Goal: Task Accomplishment & Management: Use online tool/utility

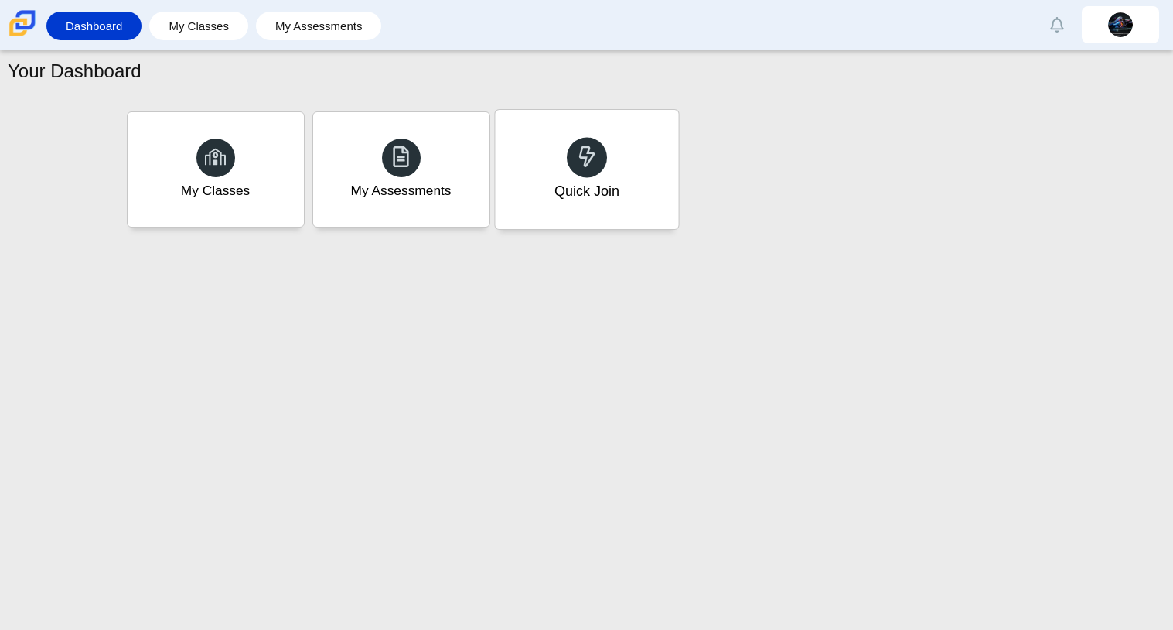
click at [534, 192] on div "Quick Join" at bounding box center [586, 169] width 183 height 119
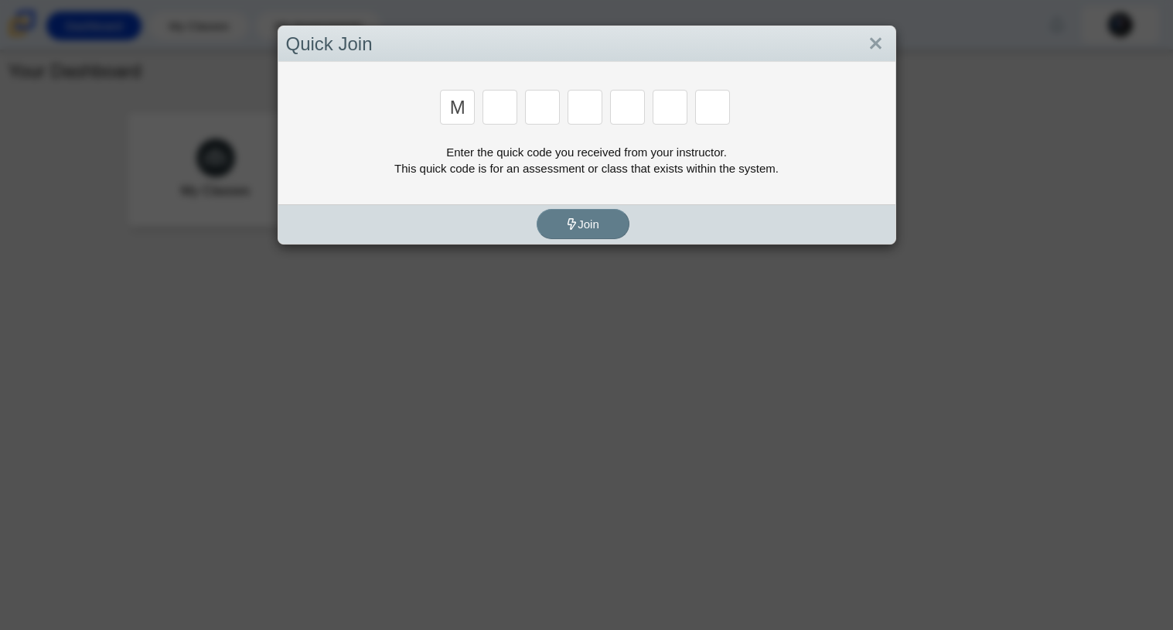
type input "m"
type input "7"
type input "e"
type input "3"
type input "e"
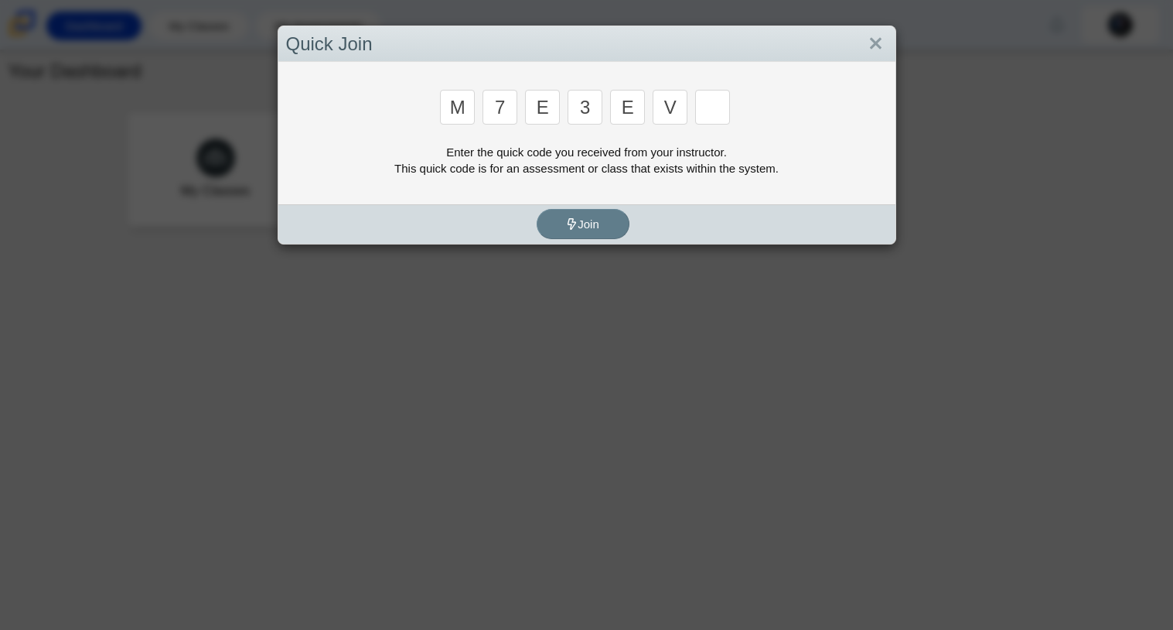
type input "v"
type input "w"
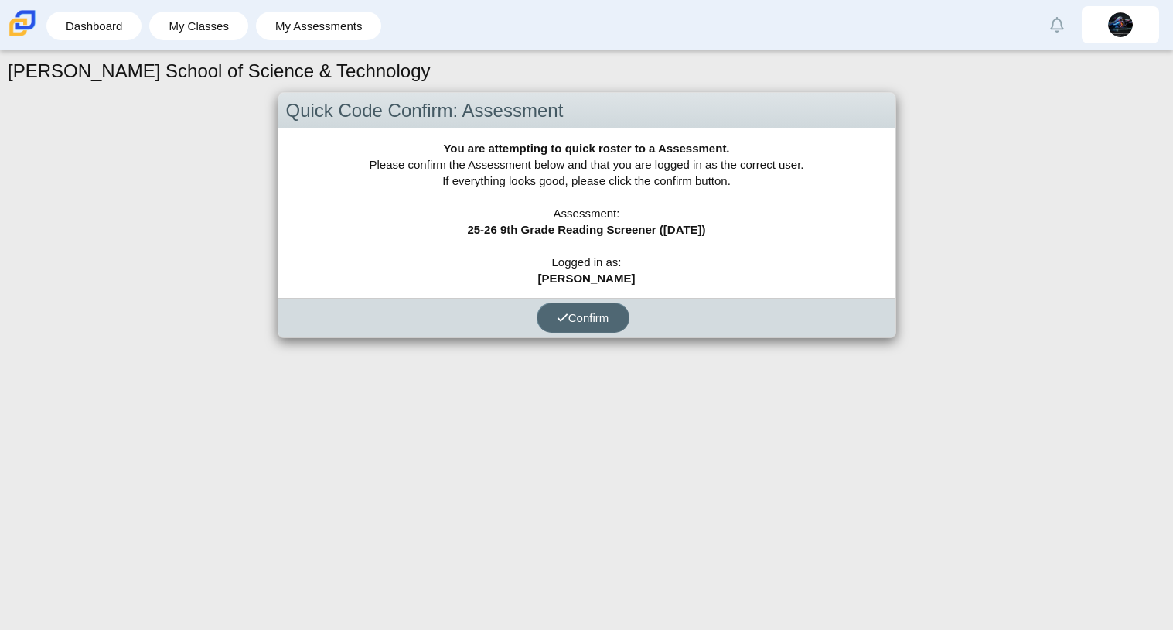
click at [595, 313] on span "Confirm" at bounding box center [583, 317] width 53 height 13
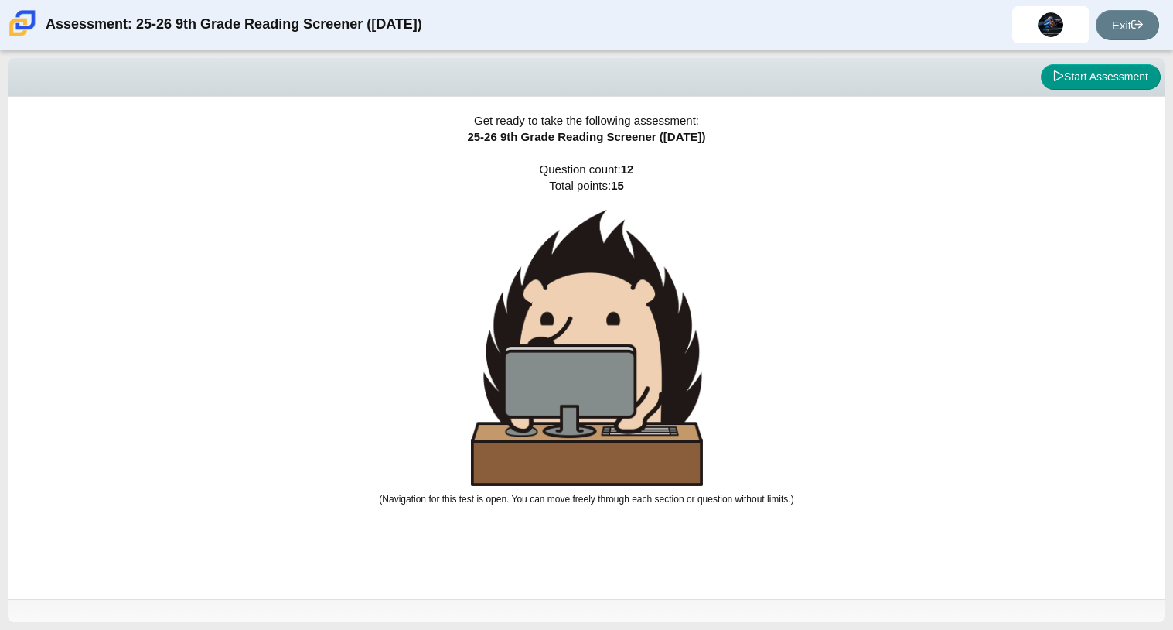
click at [558, 565] on div "Get ready to take the following assessment: 25-26 9th Grade Reading Screener ([…" at bounding box center [587, 348] width 1158 height 502
click at [1095, 70] on button "Start Assessment" at bounding box center [1101, 77] width 120 height 26
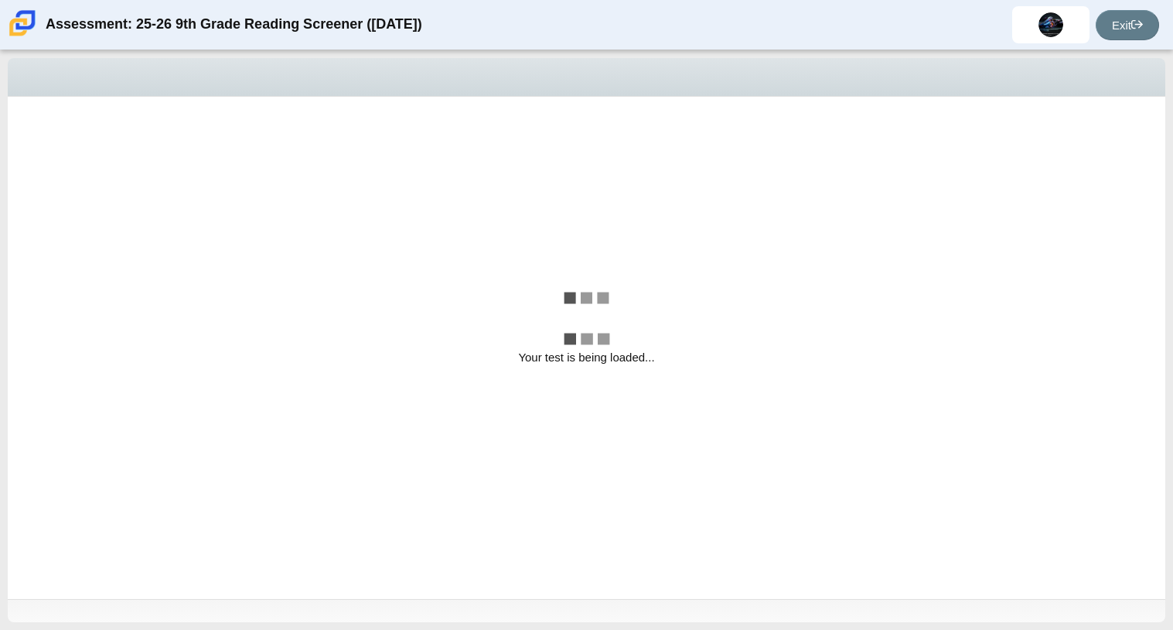
select select "ccc5b315-3c7c-471c-bf90-f22c8299c798"
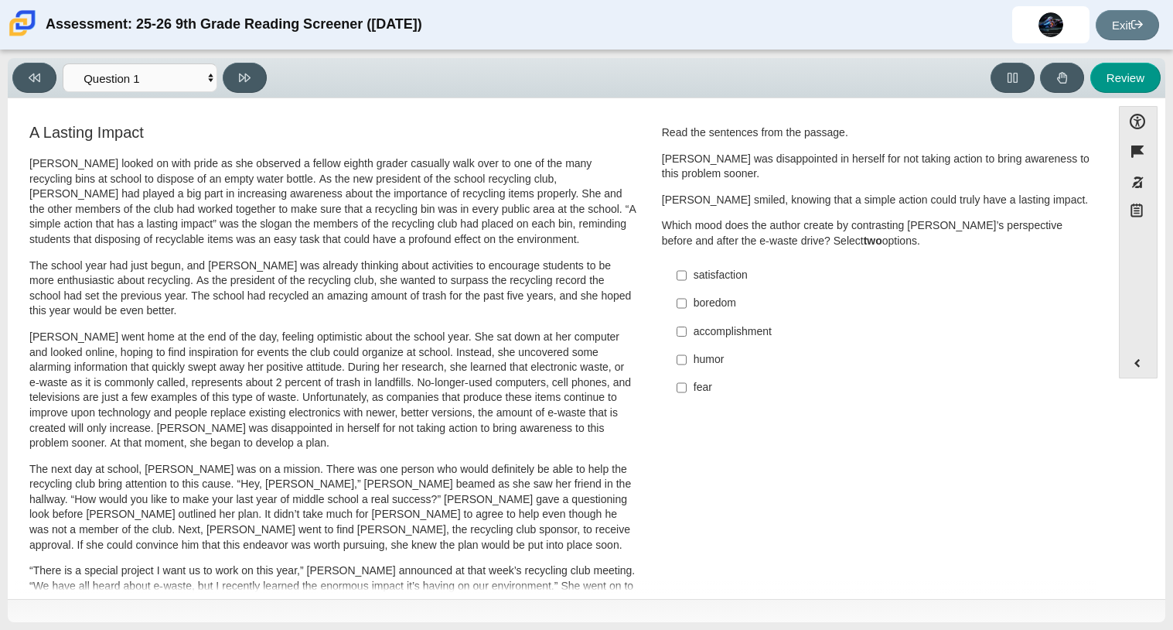
click at [727, 397] on label "fear fear" at bounding box center [878, 388] width 425 height 28
click at [687, 397] on input "fear fear" at bounding box center [682, 388] width 10 height 28
checkbox input "true"
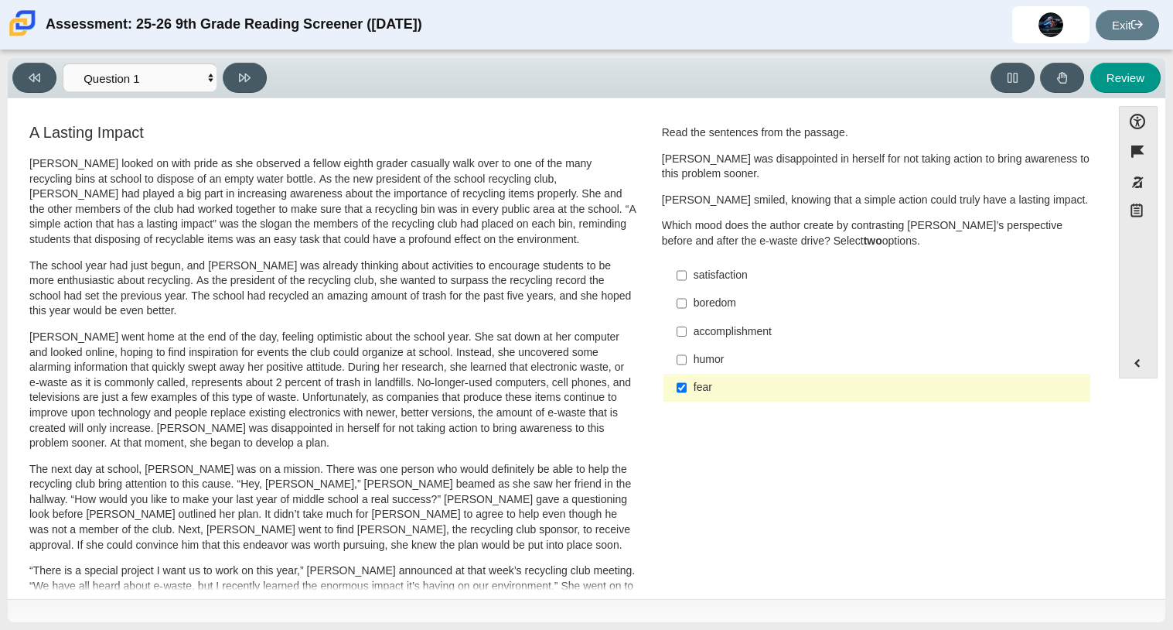
click at [724, 339] on div "accomplishment" at bounding box center [889, 331] width 391 height 15
click at [687, 339] on input "accomplishment accomplishment" at bounding box center [682, 331] width 10 height 28
checkbox input "true"
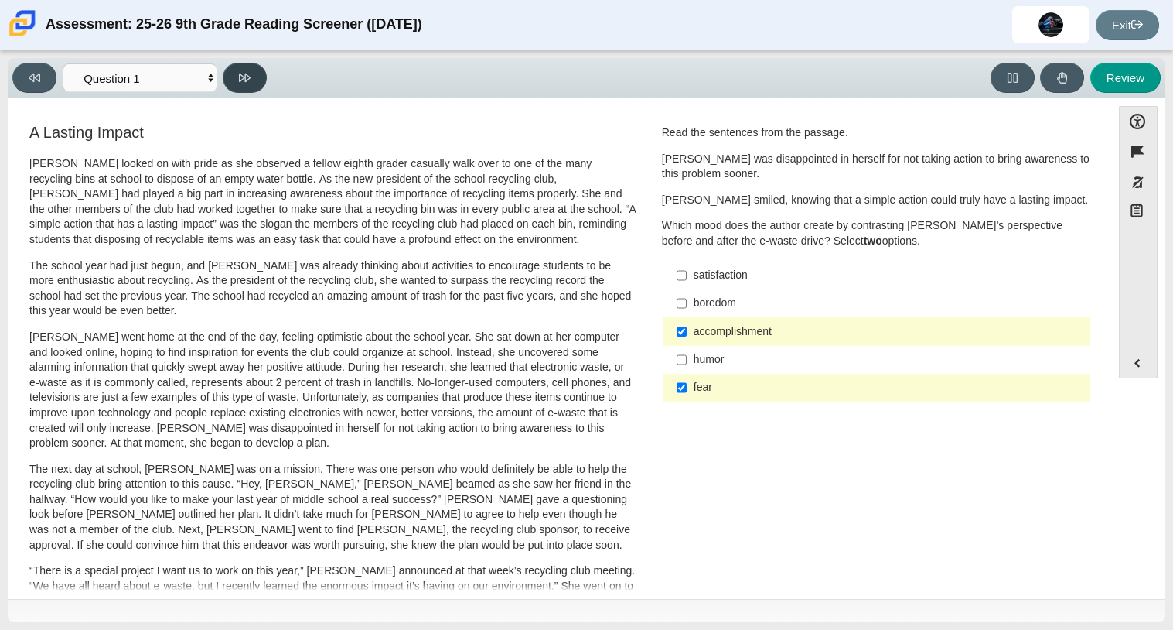
click at [244, 77] on icon at bounding box center [245, 77] width 12 height 9
select select "0ff64528-ffd7-428d-b192-babfaadd44e8"
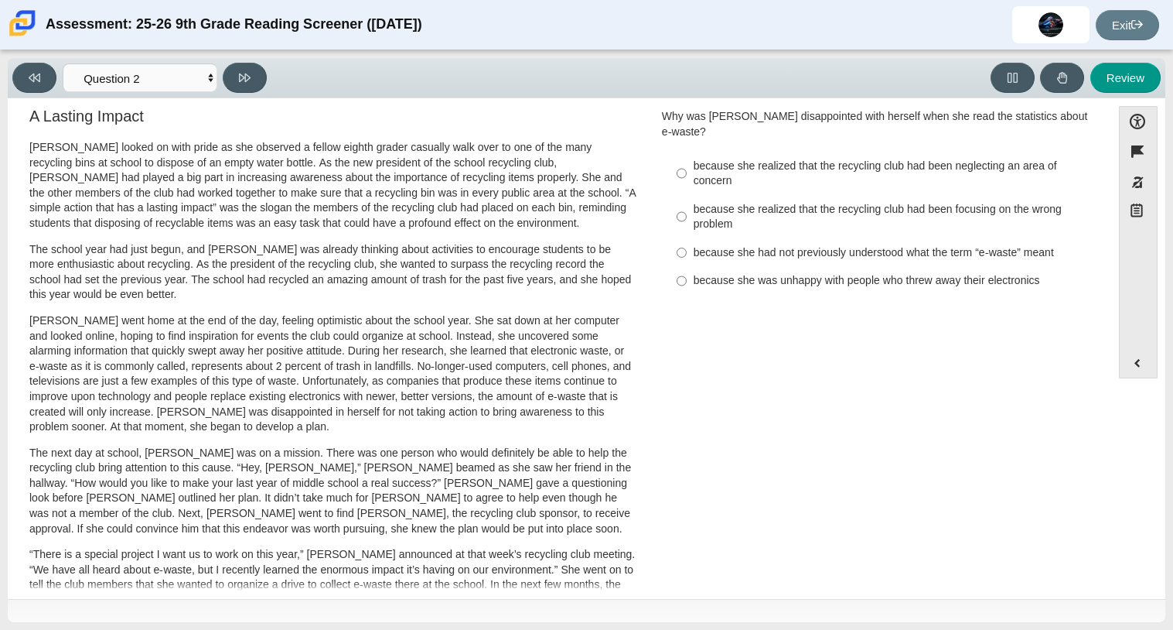
scroll to position [18, 0]
click at [439, 398] on p "[PERSON_NAME] went home at the end of the day, feeling optimistic about the sch…" at bounding box center [332, 372] width 607 height 121
click at [831, 215] on div "because she realized that the recycling club had been focusing on the wrong pro…" at bounding box center [889, 215] width 391 height 30
click at [687, 215] on input "because she realized that the recycling club had been focusing on the wrong pro…" at bounding box center [682, 214] width 10 height 43
radio input "true"
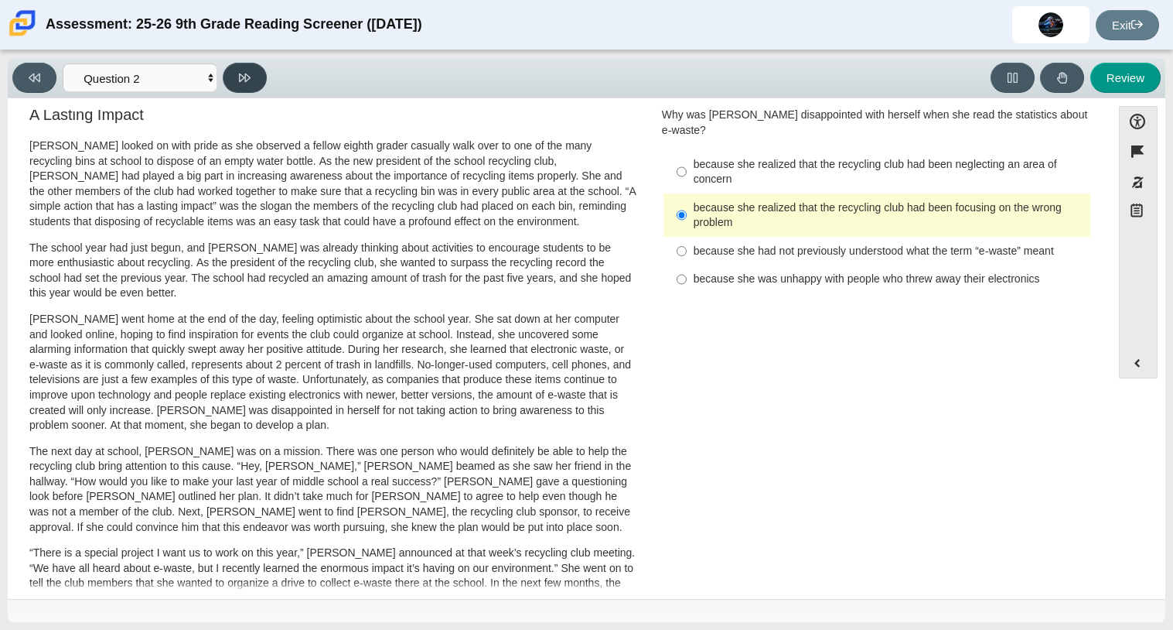
click at [260, 87] on button at bounding box center [245, 78] width 44 height 30
select select "7ce3d843-6974-4858-901c-1ff39630e843"
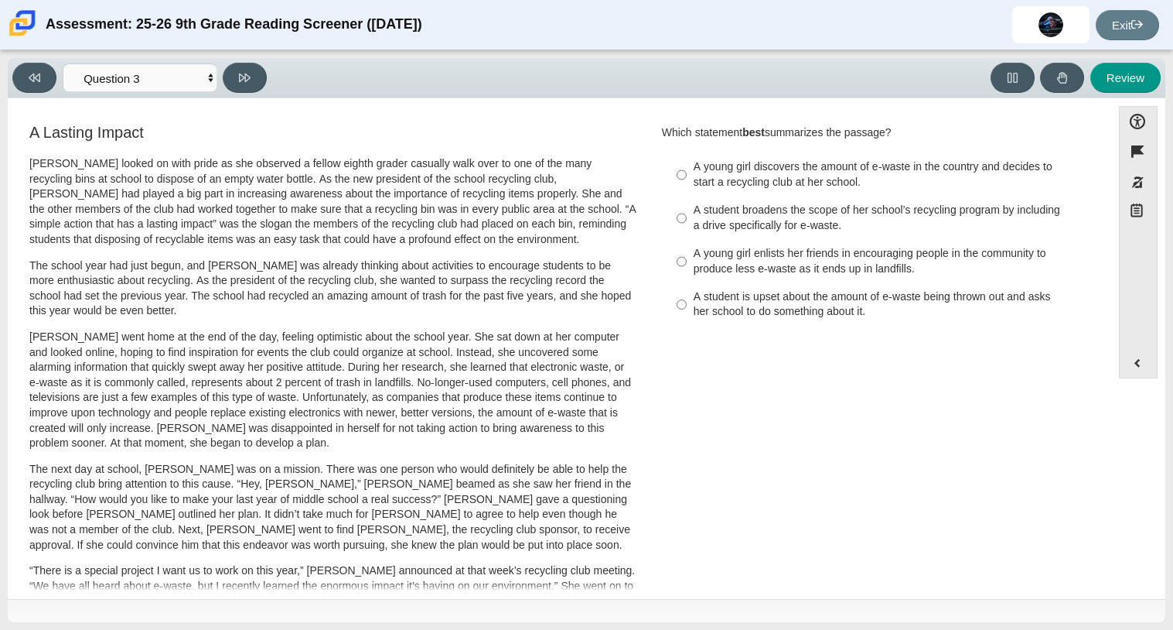
click at [747, 305] on div "A student is upset about the amount of e-waste being thrown out and asks her sc…" at bounding box center [889, 304] width 391 height 30
click at [687, 305] on input "A student is upset about the amount of e-waste being thrown out and asks her sc…" at bounding box center [682, 304] width 10 height 43
radio input "true"
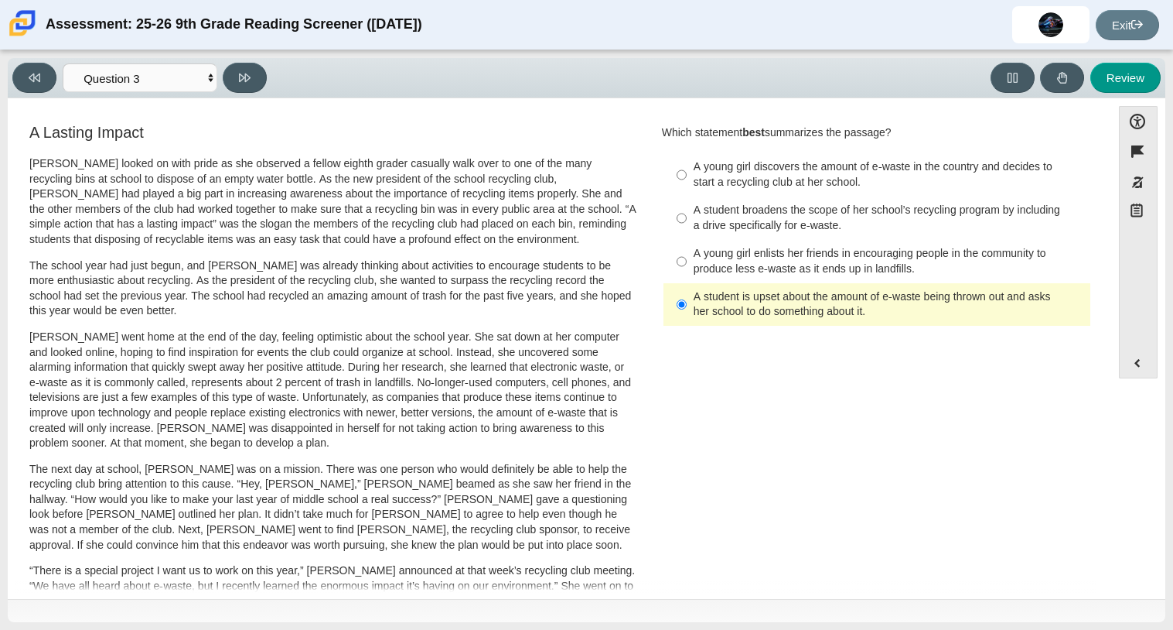
click at [747, 284] on label "A student is upset about the amount of e-waste being thrown out and asks her sc…" at bounding box center [878, 304] width 425 height 43
click at [687, 284] on input "A student is upset about the amount of e-waste being thrown out and asks her sc…" at bounding box center [682, 304] width 10 height 43
click at [811, 272] on div "A young girl enlists her friends in encouraging people in the community to prod…" at bounding box center [889, 261] width 391 height 30
click at [687, 272] on input "A young girl enlists her friends in encouraging people in the community to prod…" at bounding box center [682, 261] width 10 height 43
radio input "true"
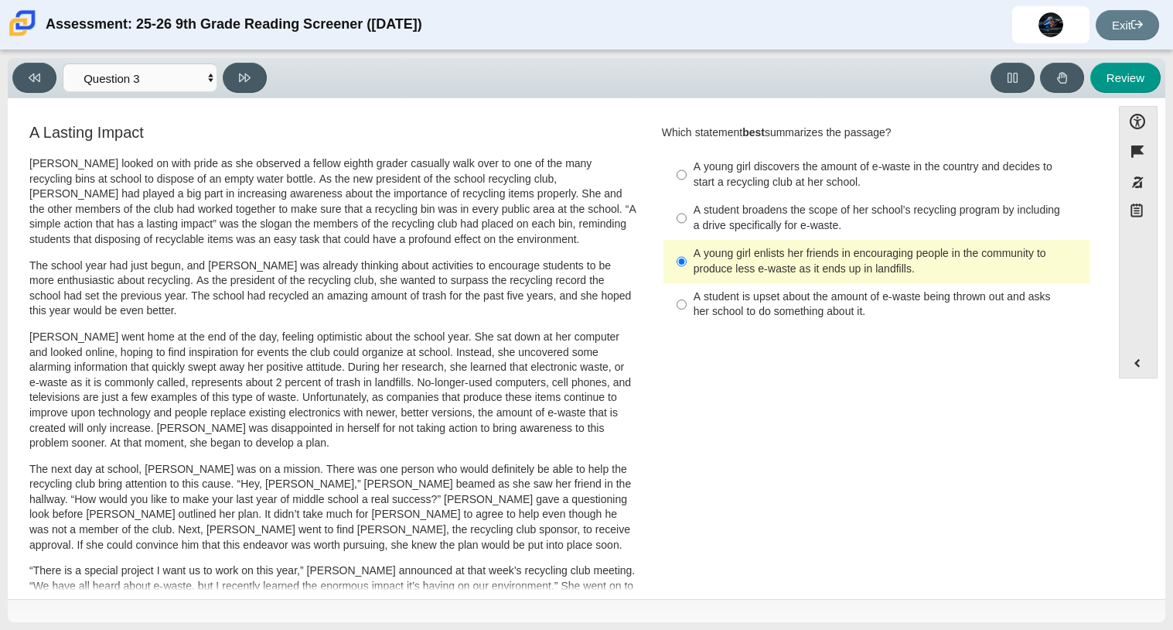
click at [832, 190] on label "A young girl discovers the amount of e-waste in the country and decides to star…" at bounding box center [878, 174] width 425 height 43
click at [687, 190] on input "A young girl discovers the amount of e-waste in the country and decides to star…" at bounding box center [682, 174] width 10 height 43
radio input "true"
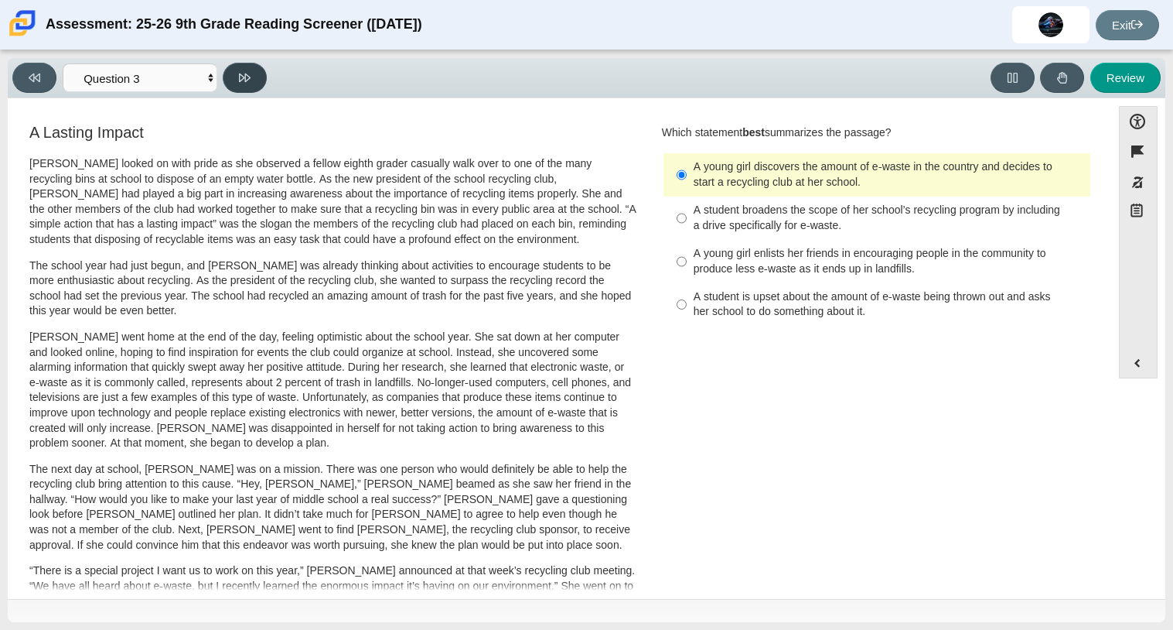
click at [258, 69] on button at bounding box center [245, 78] width 44 height 30
select select "ca9ea0f1-49c5-4bd1-83b0-472c18652b42"
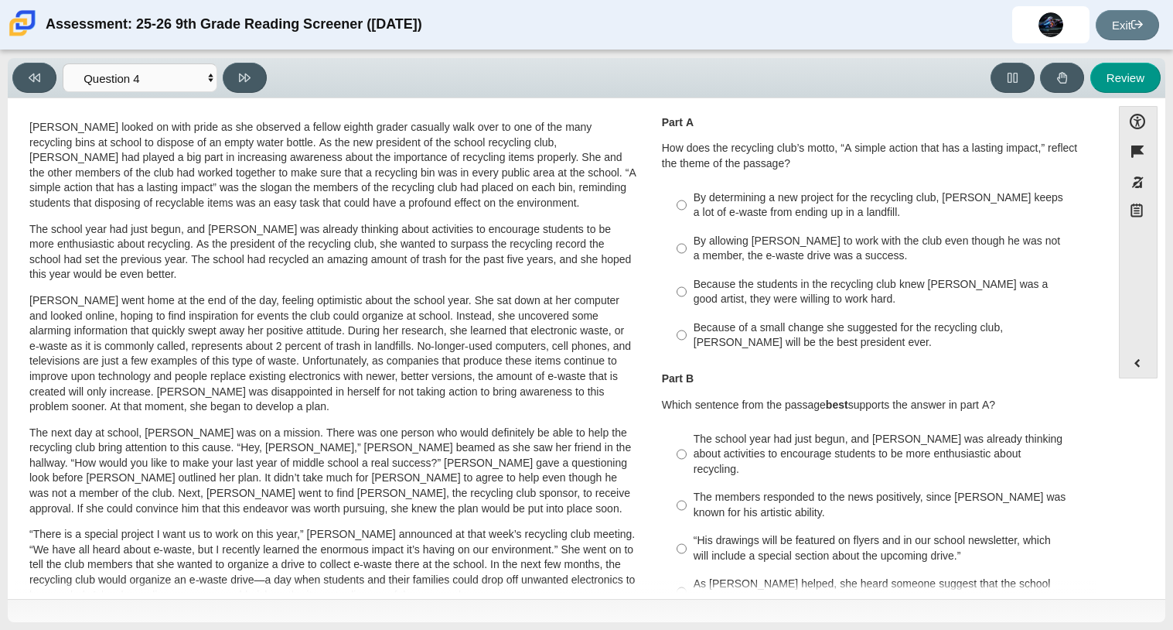
scroll to position [0, 0]
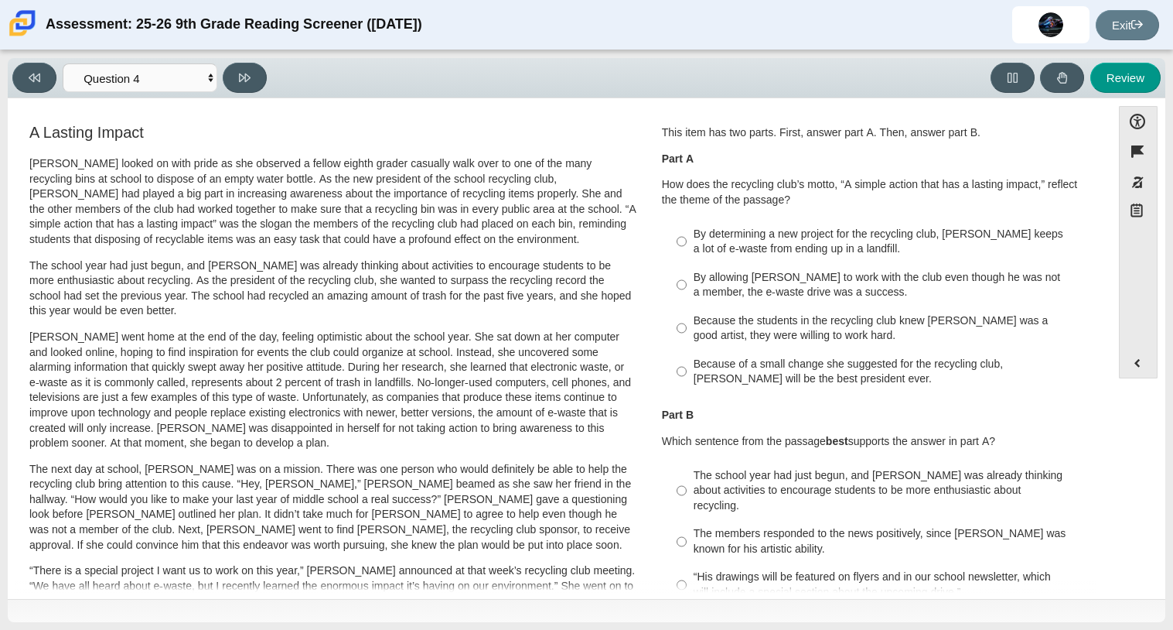
click at [811, 377] on div "Because of a small change she suggested for the recycling club, [PERSON_NAME] w…" at bounding box center [889, 372] width 391 height 30
click at [687, 377] on input "Because of a small change she suggested for the recycling club, [PERSON_NAME] w…" at bounding box center [682, 371] width 10 height 43
radio input "true"
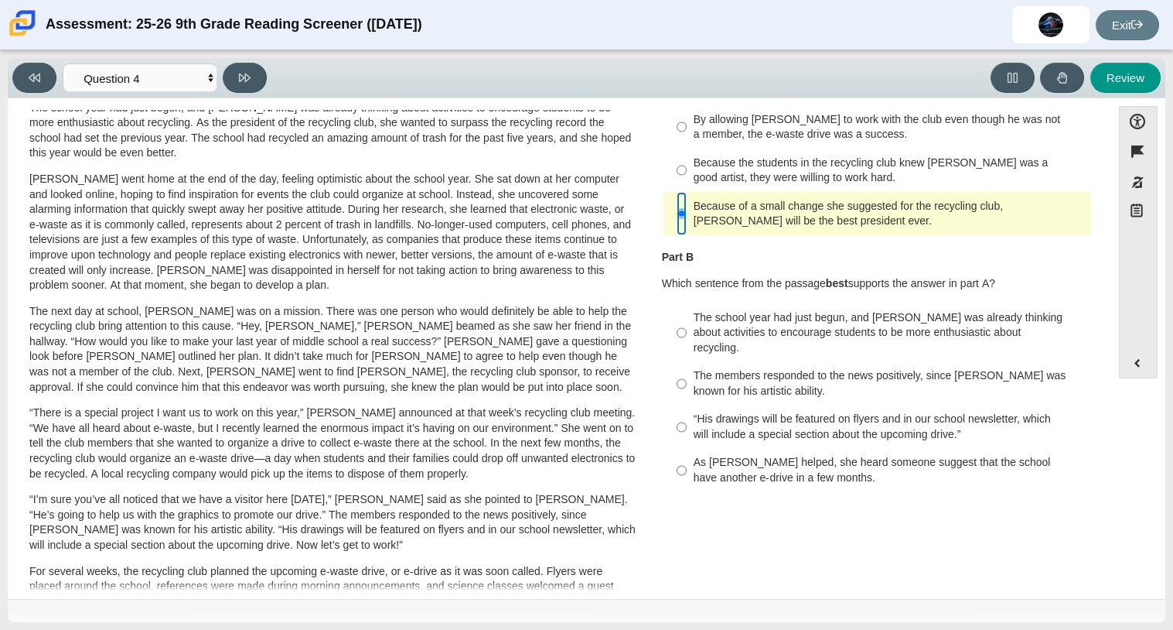
scroll to position [166, 0]
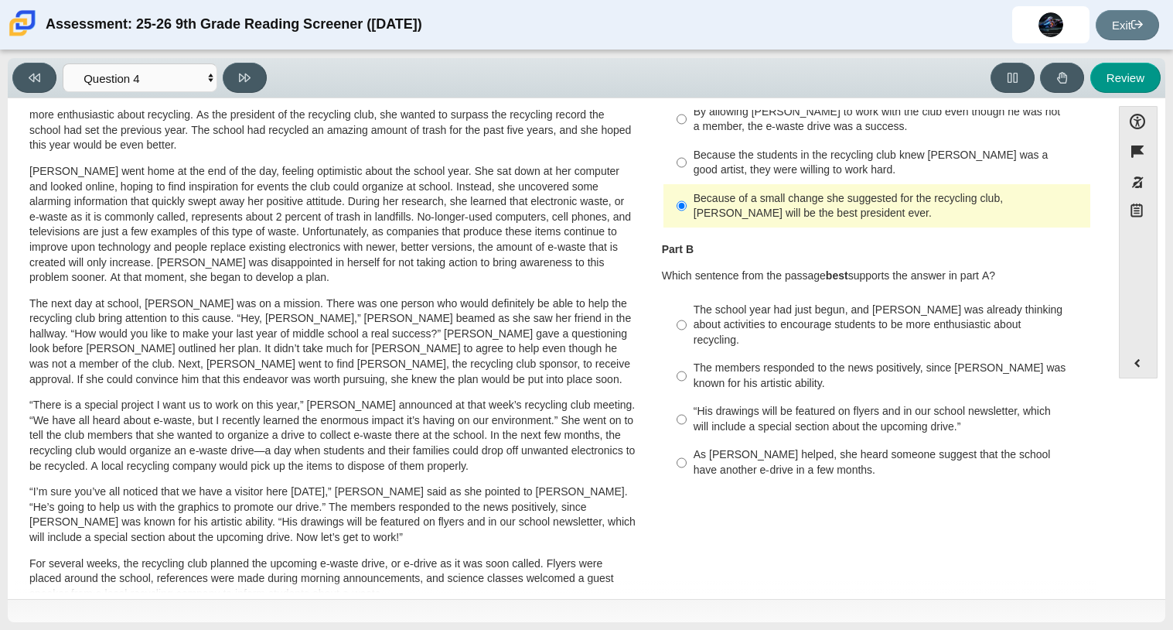
click at [781, 332] on div "The school year had just begun, and [PERSON_NAME] was already thinking about ac…" at bounding box center [889, 325] width 391 height 46
click at [687, 332] on input "The school year had just begun, and [PERSON_NAME] was already thinking about ac…" at bounding box center [682, 324] width 10 height 59
radio input "true"
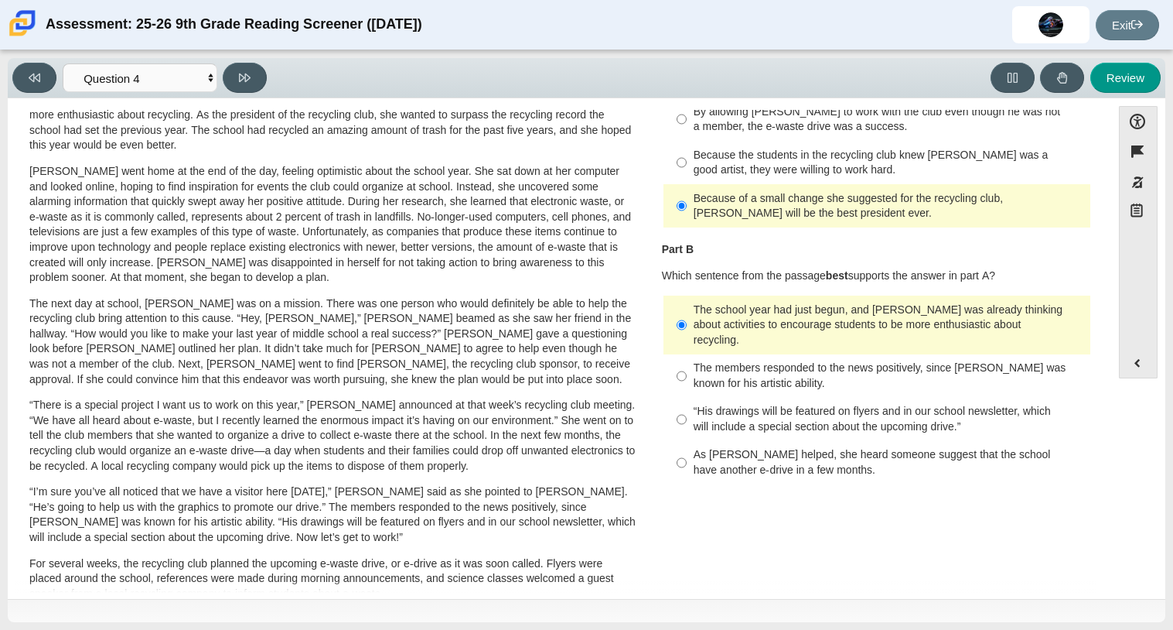
click at [274, 97] on div "Viewing Question 4 of 12 in Pacing Mode Questions Question 1 Question 2 Questio…" at bounding box center [587, 78] width 1158 height 40
click at [253, 81] on button at bounding box center [245, 78] width 44 height 30
select select "e41f1a79-e29f-4095-8030-a53364015bed"
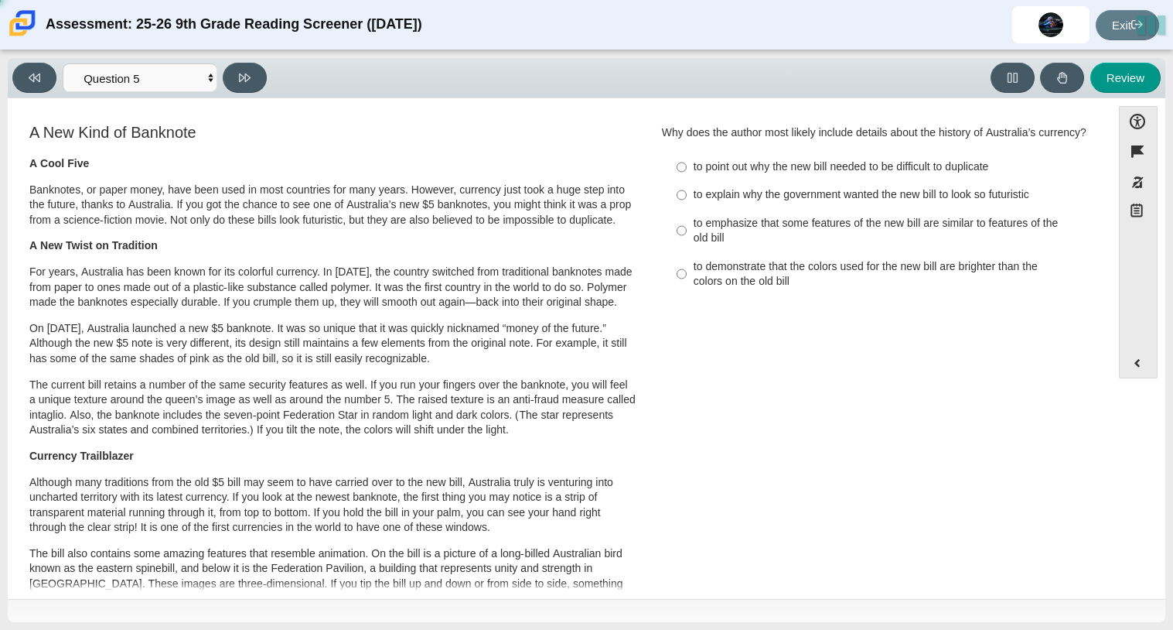
click at [710, 209] on label "to explain why the government wanted the new bill to look so futuristic to expl…" at bounding box center [878, 195] width 425 height 28
click at [687, 209] on input "to explain why the government wanted the new bill to look so futuristic to expl…" at bounding box center [682, 195] width 10 height 28
radio input "true"
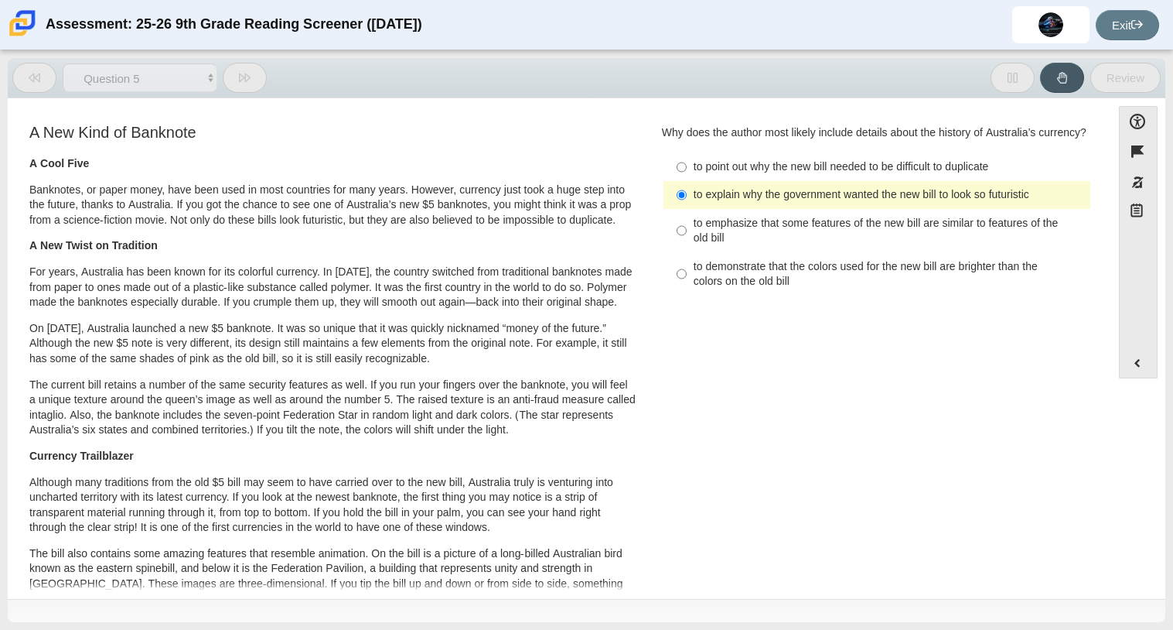
click at [710, 209] on label "to explain why the government wanted the new bill to look so futuristic to expl…" at bounding box center [878, 195] width 425 height 28
click at [687, 209] on input "to explain why the government wanted the new bill to look so futuristic to expl…" at bounding box center [682, 195] width 10 height 28
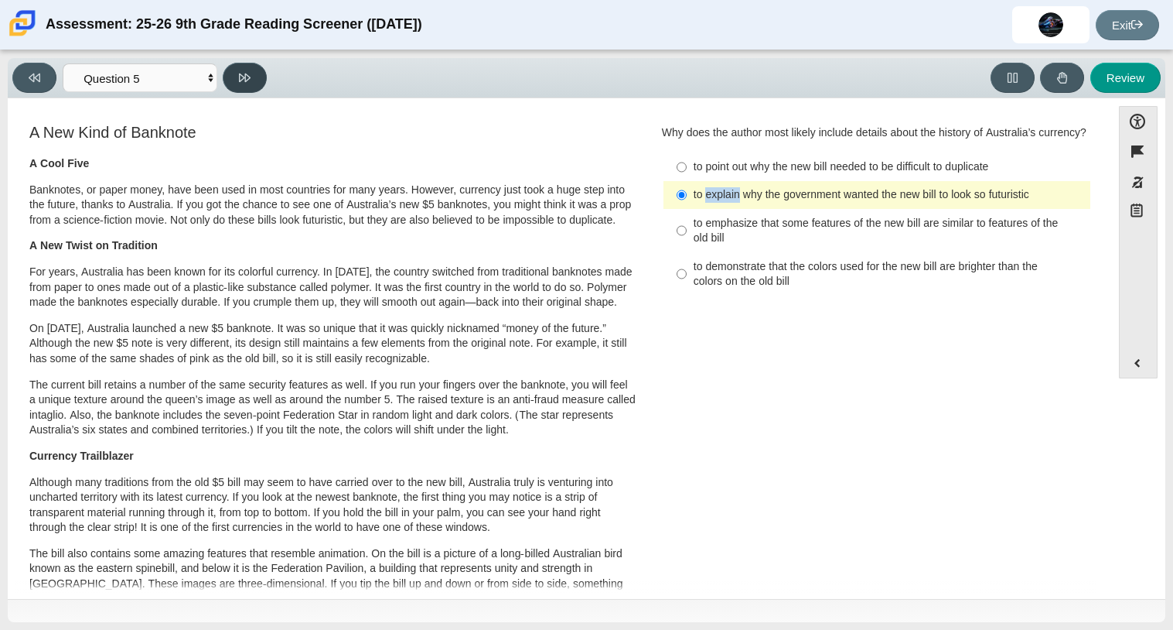
click at [251, 74] on button at bounding box center [245, 78] width 44 height 30
select select "69146e31-7b3d-4a3e-9ce6-f30c24342ae0"
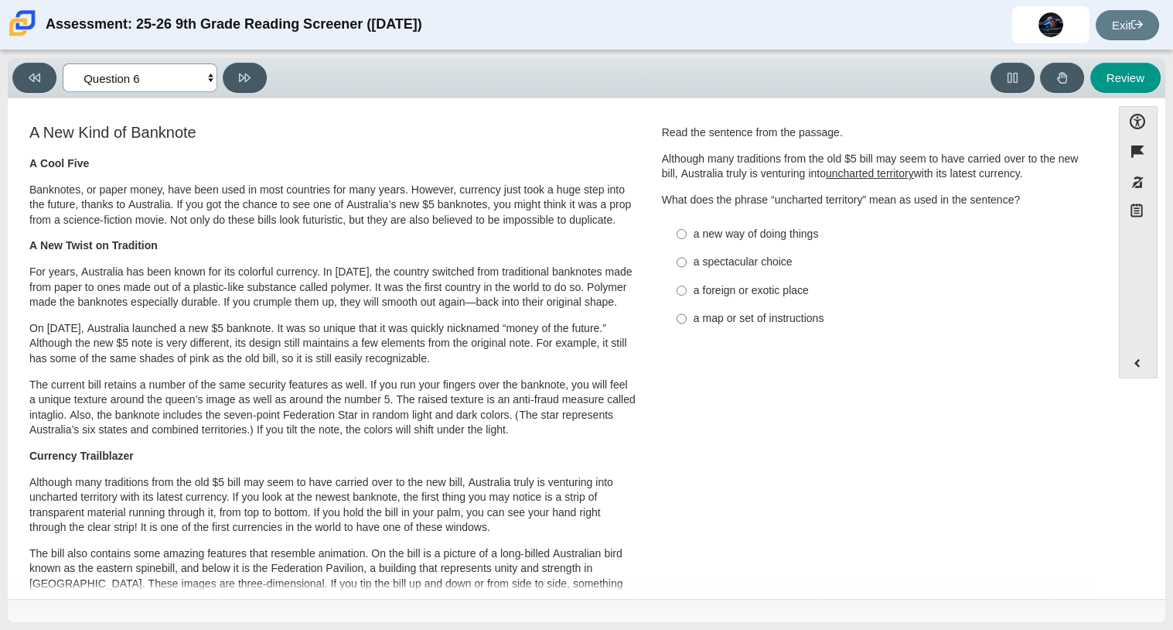
click at [210, 77] on select "Questions Question 1 Question 2 Question 3 Question 4 Question 5 Question 6 Que…" at bounding box center [140, 77] width 155 height 29
click at [755, 302] on label "a foreign or exotic place a foreign or exotic place" at bounding box center [878, 290] width 425 height 28
click at [687, 302] on input "a foreign or exotic place a foreign or exotic place" at bounding box center [682, 290] width 10 height 28
radio input "true"
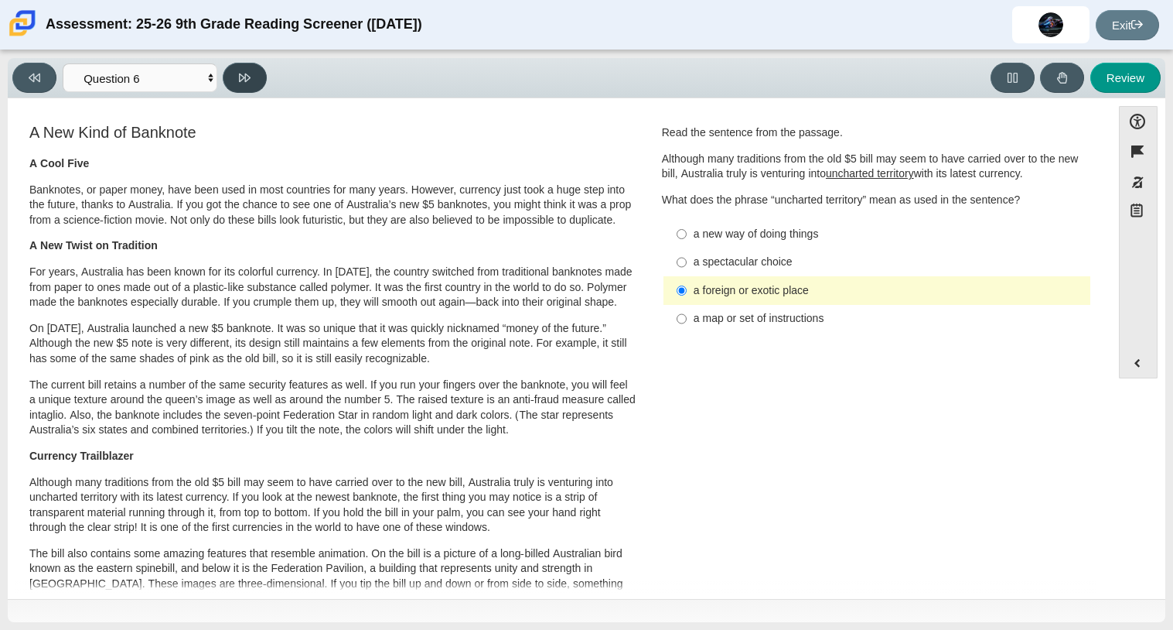
click at [229, 82] on button at bounding box center [245, 78] width 44 height 30
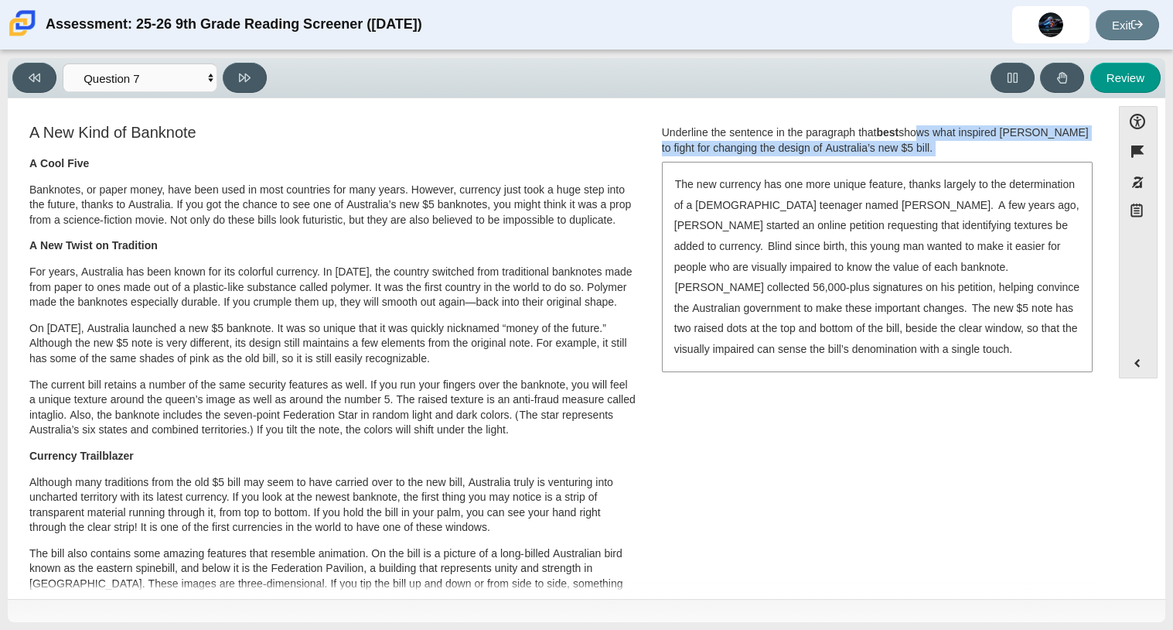
drag, startPoint x: 919, startPoint y: 140, endPoint x: 970, endPoint y: 171, distance: 59.7
click at [970, 171] on div "Underline the sentence in the paragraph that best shows what inspired [PERSON_N…" at bounding box center [877, 248] width 430 height 246
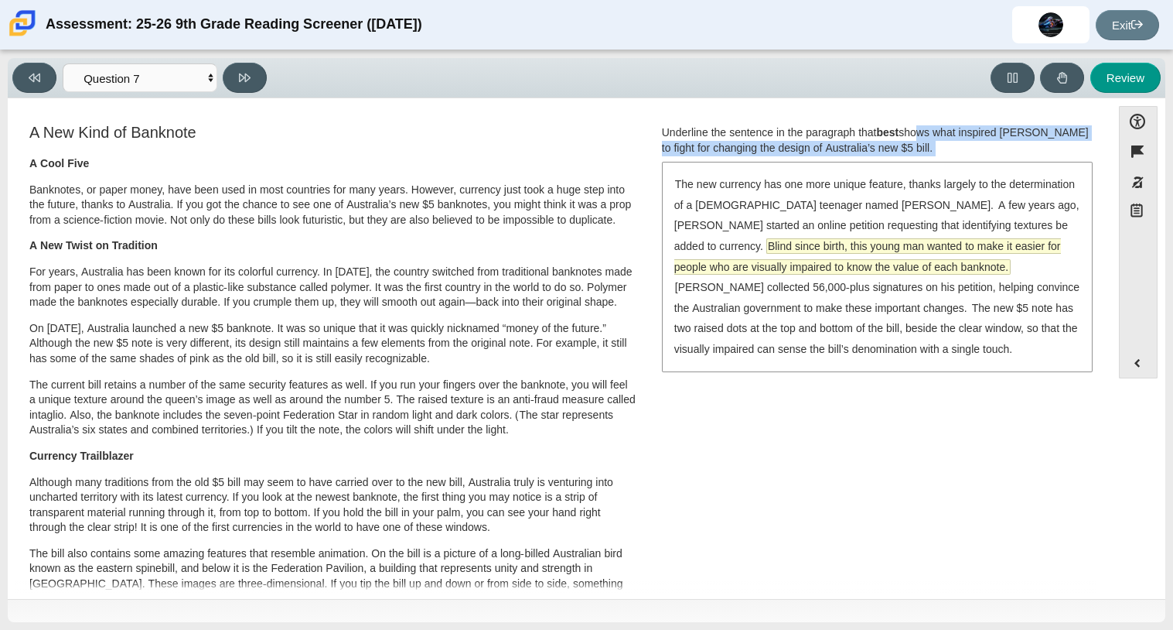
click at [775, 248] on span "Blind since birth, this young man wanted to make it easier for people who are v…" at bounding box center [868, 256] width 387 height 35
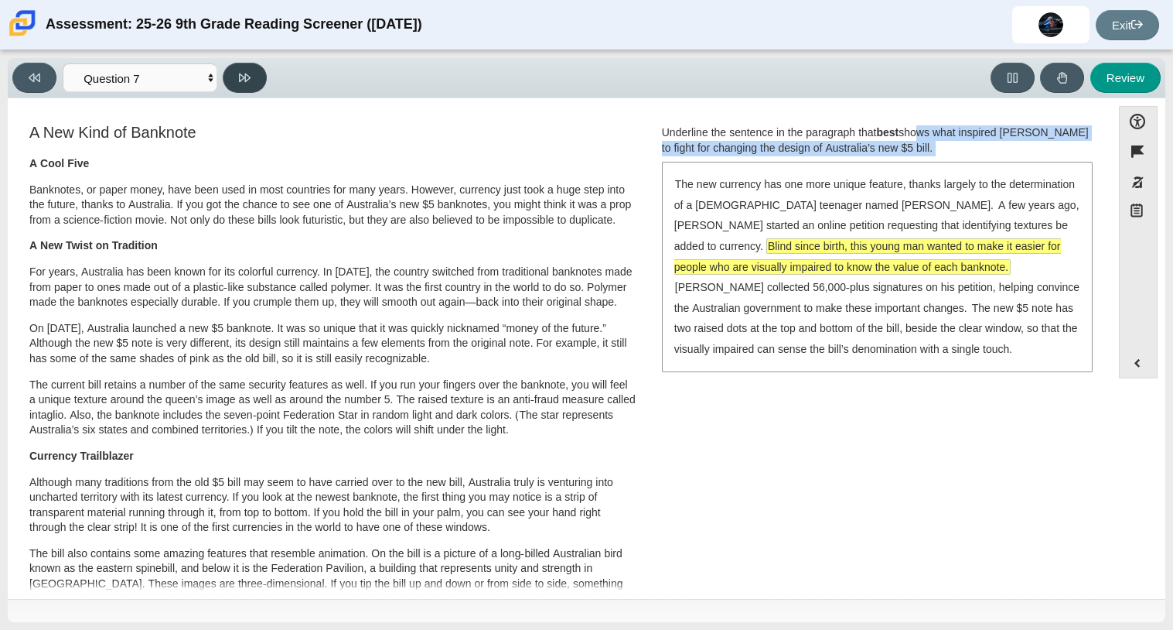
click at [250, 90] on button at bounding box center [245, 78] width 44 height 30
select select "ea8338c2-a6a3-418e-a305-2b963b54a290"
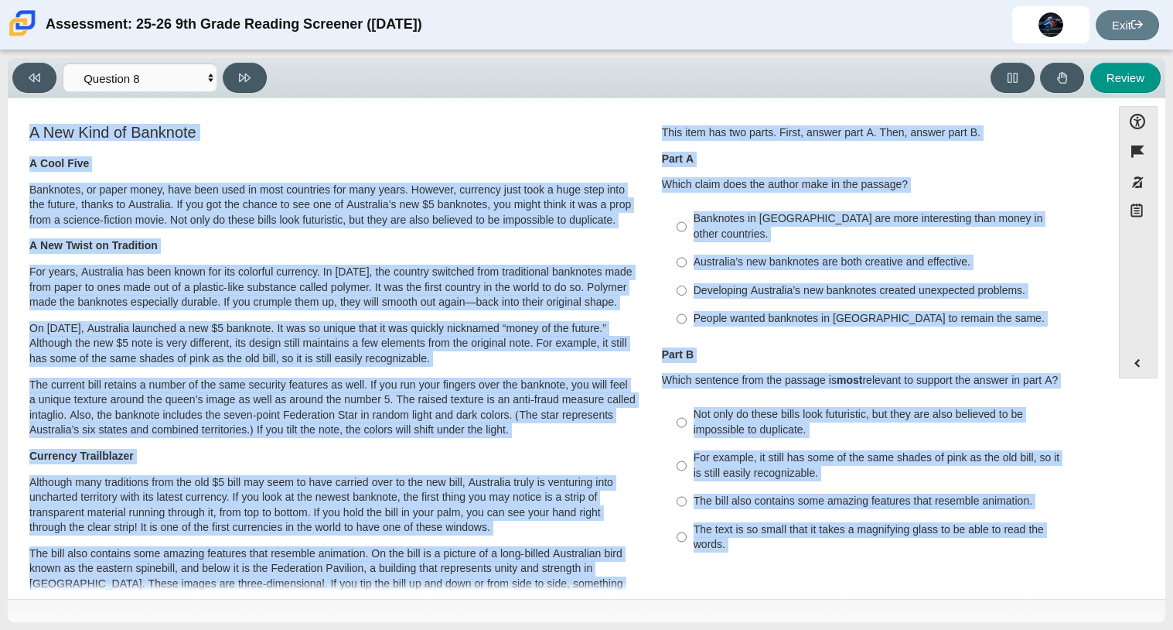
click at [394, 141] on div "A New Kind of Banknote A Cool Five Banknotes, or paper money, have been used in…" at bounding box center [332, 562] width 607 height 877
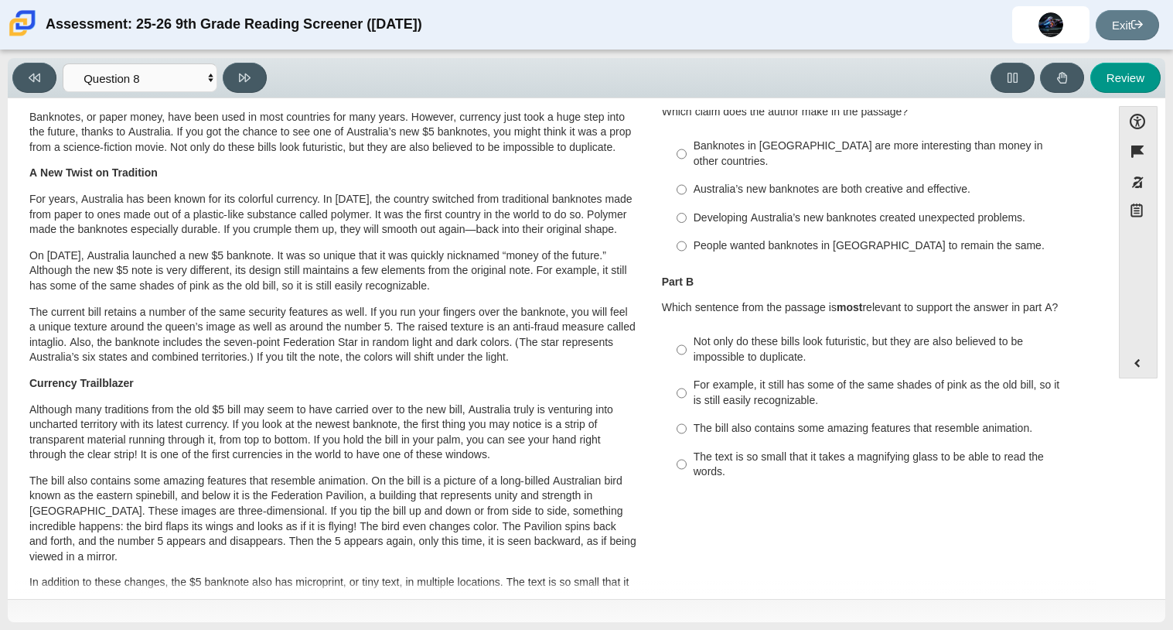
scroll to position [0, 0]
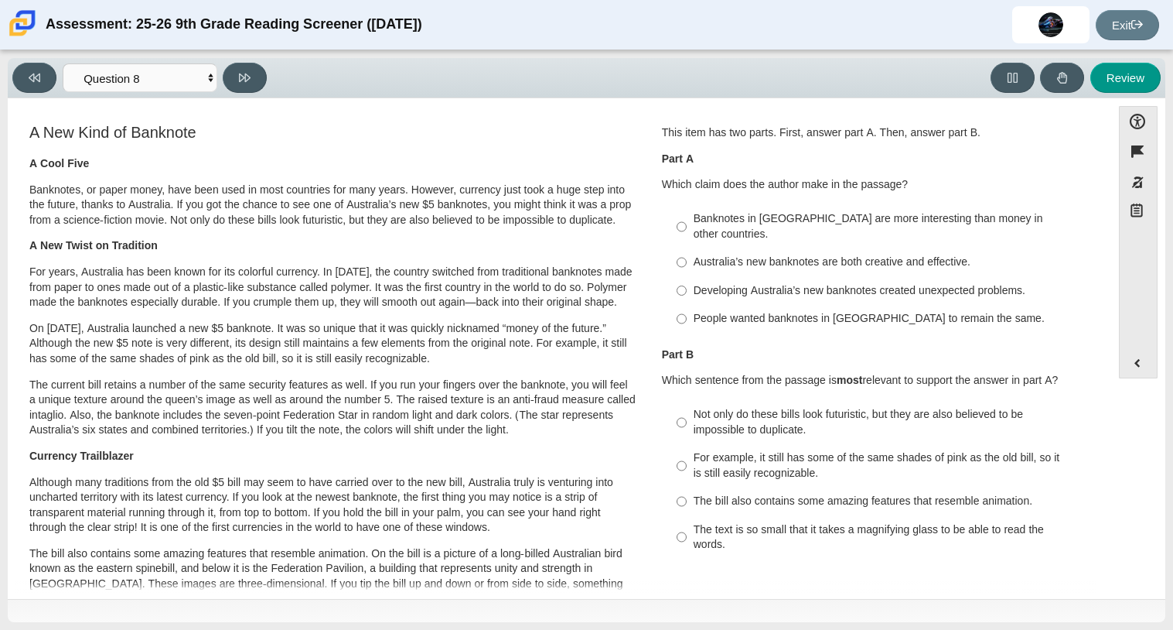
click at [869, 276] on label "Developing Australia’s new banknotes created unexpected problems. Developing Au…" at bounding box center [878, 290] width 425 height 28
click at [687, 276] on input "Developing Australia’s new banknotes created unexpected problems. Developing Au…" at bounding box center [682, 290] width 10 height 28
radio input "true"
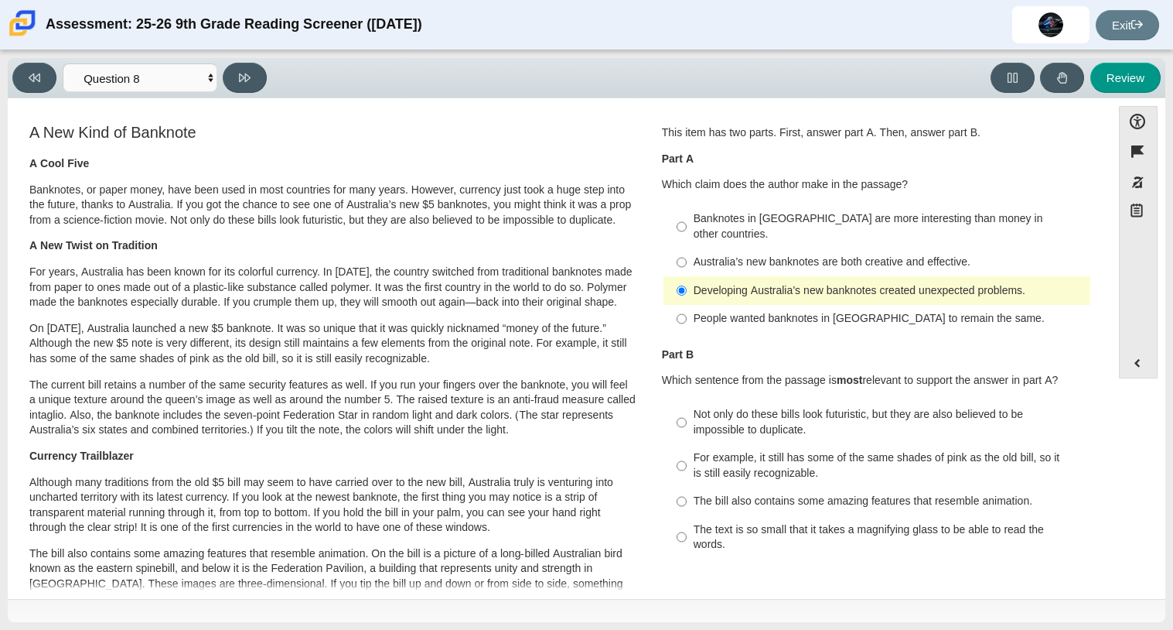
click at [875, 254] on div "Australia’s new banknotes are both creative and effective." at bounding box center [889, 261] width 391 height 15
click at [687, 249] on input "Australia’s new banknotes are both creative and effective. Australia’s new bank…" at bounding box center [682, 262] width 10 height 28
radio input "true"
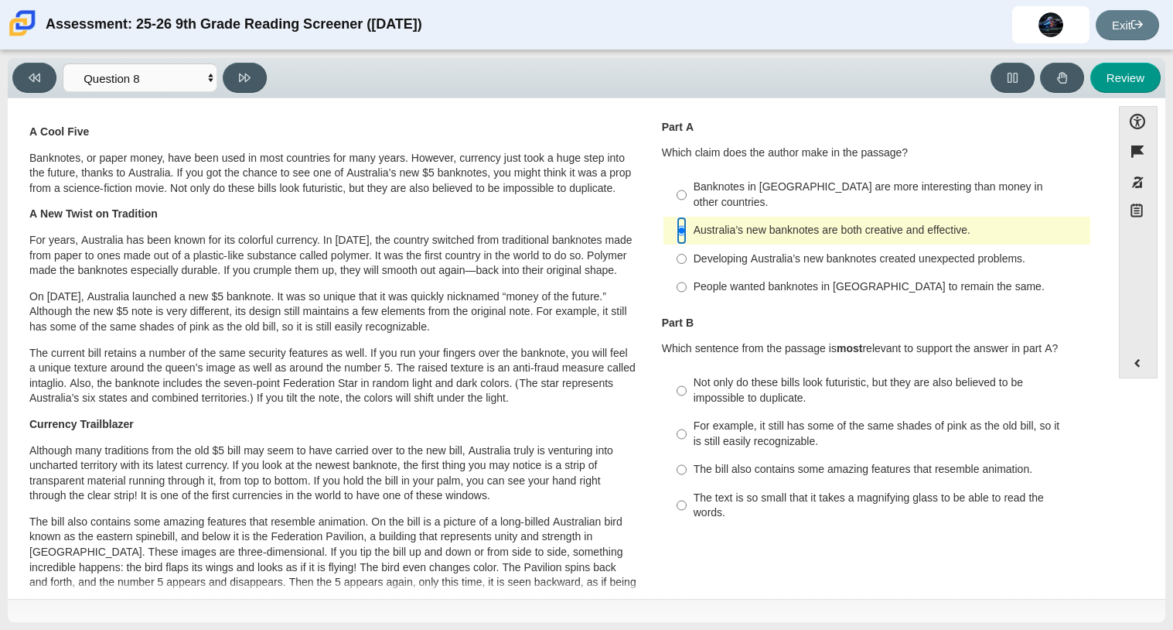
scroll to position [32, 0]
click at [876, 382] on div "Not only do these bills look futuristic, but they are also believed to be impos…" at bounding box center [889, 389] width 391 height 30
click at [687, 382] on input "Not only do these bills look futuristic, but they are also believed to be impos…" at bounding box center [682, 389] width 10 height 43
radio input "true"
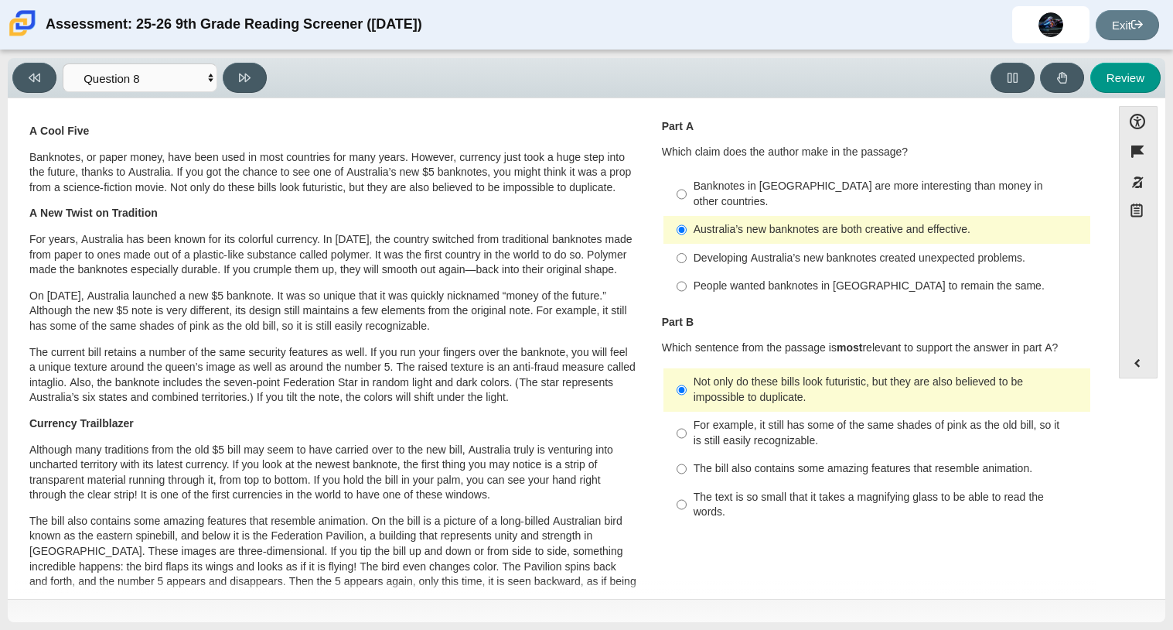
click at [247, 61] on div "Viewing Question 8 of 12 in Pacing Mode Questions Question 1 Question 2 Questio…" at bounding box center [587, 78] width 1158 height 40
click at [246, 69] on button at bounding box center [245, 78] width 44 height 30
select select "89f058d6-b15c-4ef5-a4b3-fdaffb8868b6"
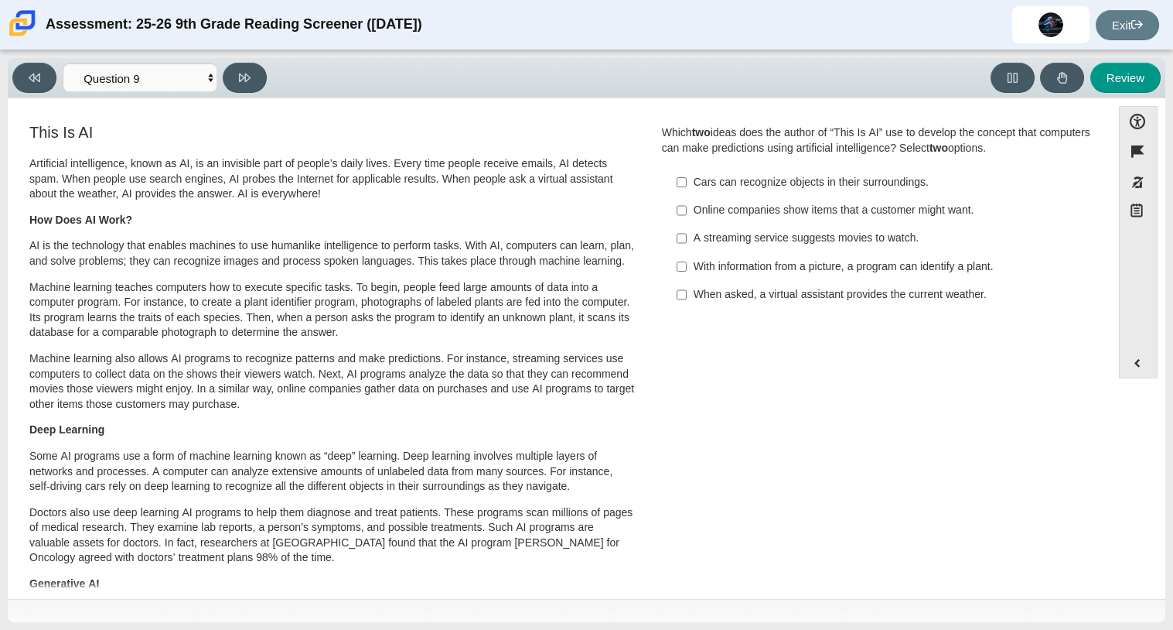
click at [877, 259] on div "With information from a picture, a program can identify a plant." at bounding box center [889, 266] width 391 height 15
click at [687, 258] on input "With information from a picture, a program can identify a plant. With informati…" at bounding box center [682, 266] width 10 height 28
checkbox input "true"
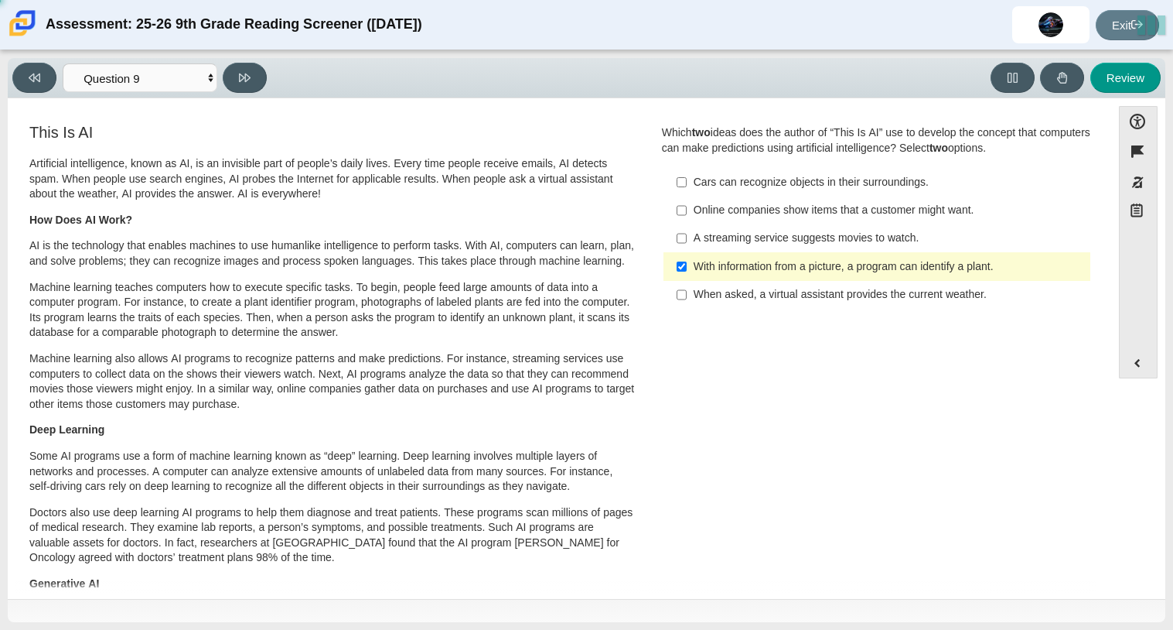
click at [865, 212] on div "Online companies show items that a customer might want." at bounding box center [889, 210] width 391 height 15
click at [687, 212] on input "Online companies show items that a customer might want. Online companies show i…" at bounding box center [682, 210] width 10 height 28
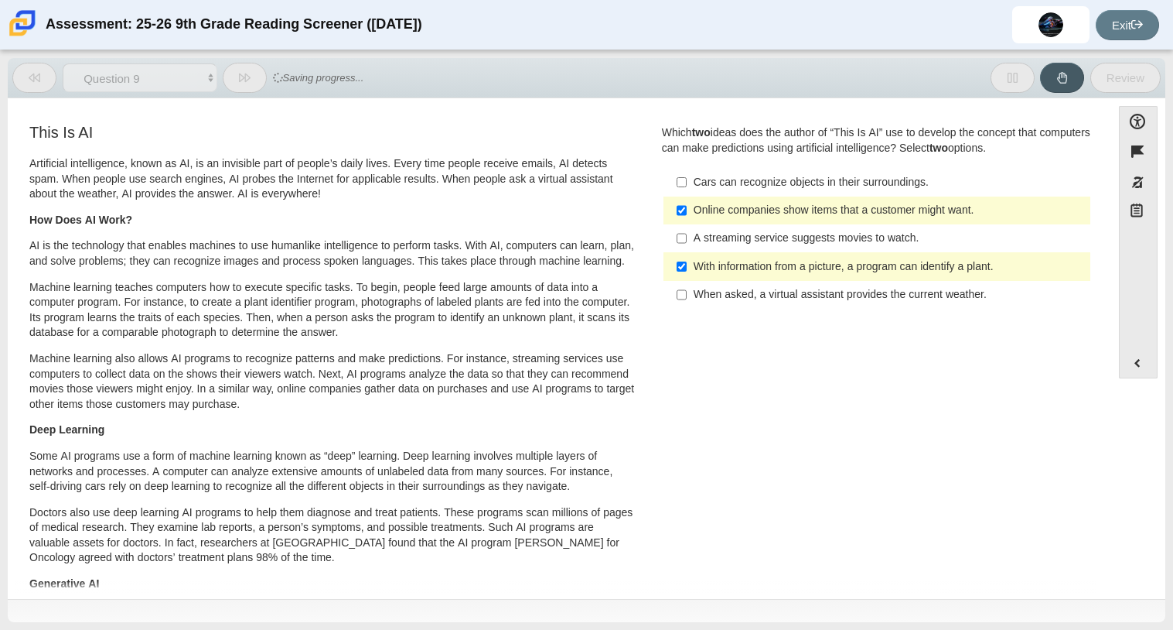
click at [781, 197] on label "Online companies show items that a customer might want. Online companies show i…" at bounding box center [878, 210] width 425 height 28
click at [687, 197] on input "Online companies show items that a customer might want. Online companies show i…" at bounding box center [682, 210] width 10 height 28
checkbox input "false"
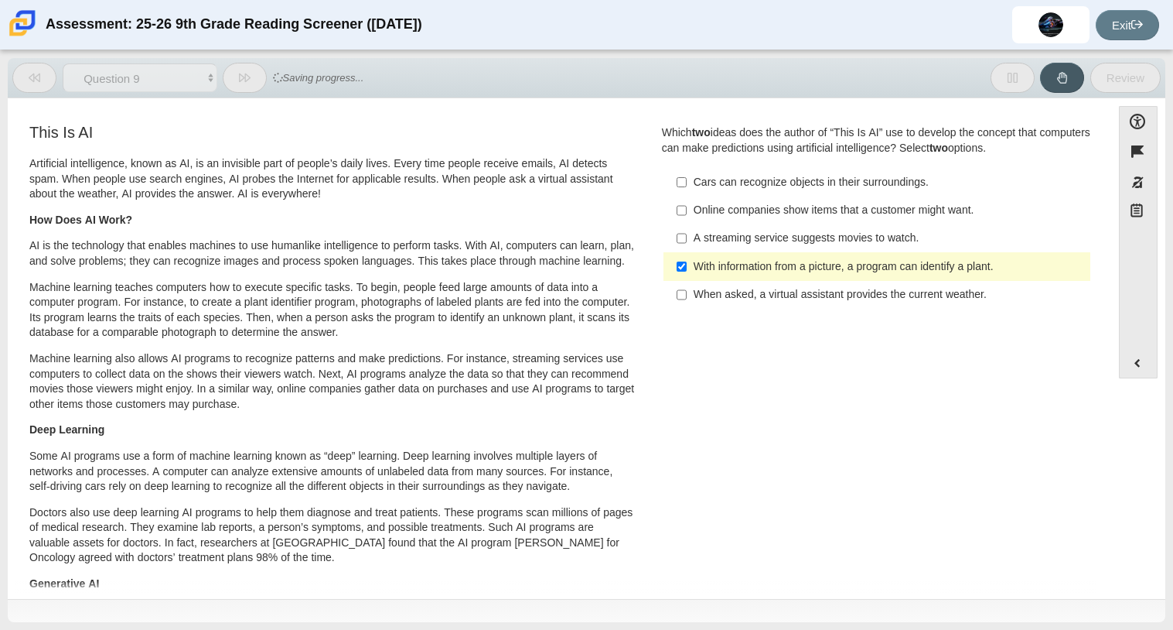
click at [760, 177] on div "Cars can recognize objects in their surroundings." at bounding box center [889, 182] width 391 height 15
click at [687, 177] on input "Cars can recognize objects in their surroundings. Cars can recognize objects in…" at bounding box center [682, 182] width 10 height 28
checkbox input "true"
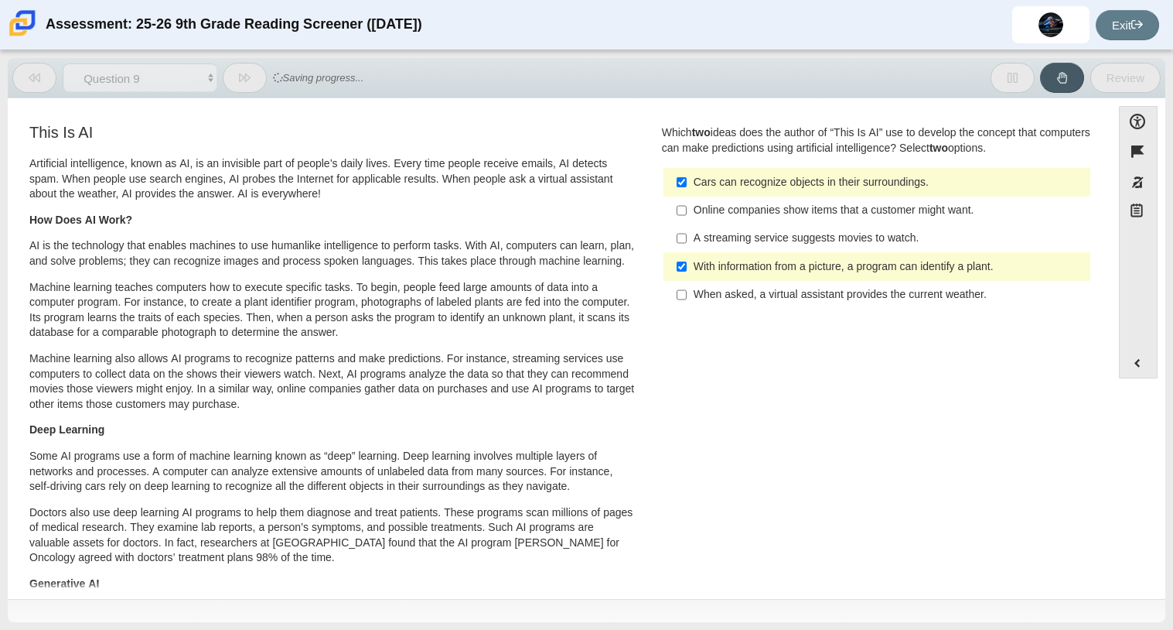
click at [759, 204] on div "Online companies show items that a customer might want." at bounding box center [889, 210] width 391 height 15
click at [687, 204] on input "Online companies show items that a customer might want. Online companies show i…" at bounding box center [682, 210] width 10 height 28
checkbox input "true"
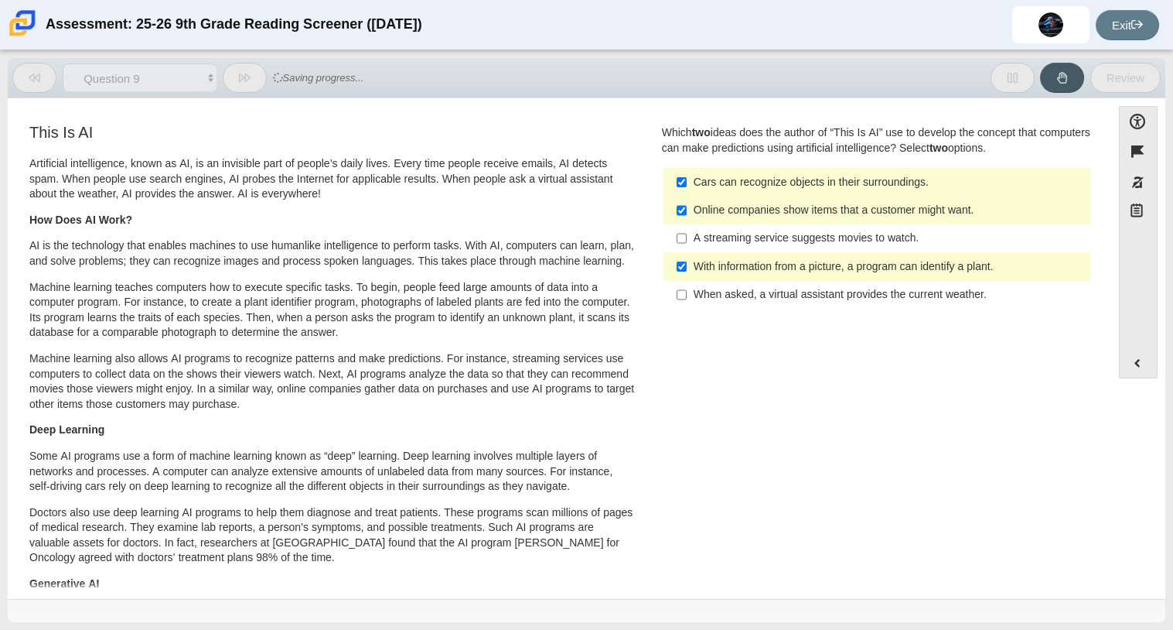
click at [775, 276] on label "With information from a picture, a program can identify a plant. With informati…" at bounding box center [878, 266] width 425 height 28
click at [687, 276] on input "With information from a picture, a program can identify a plant. With informati…" at bounding box center [682, 266] width 10 height 28
checkbox input "false"
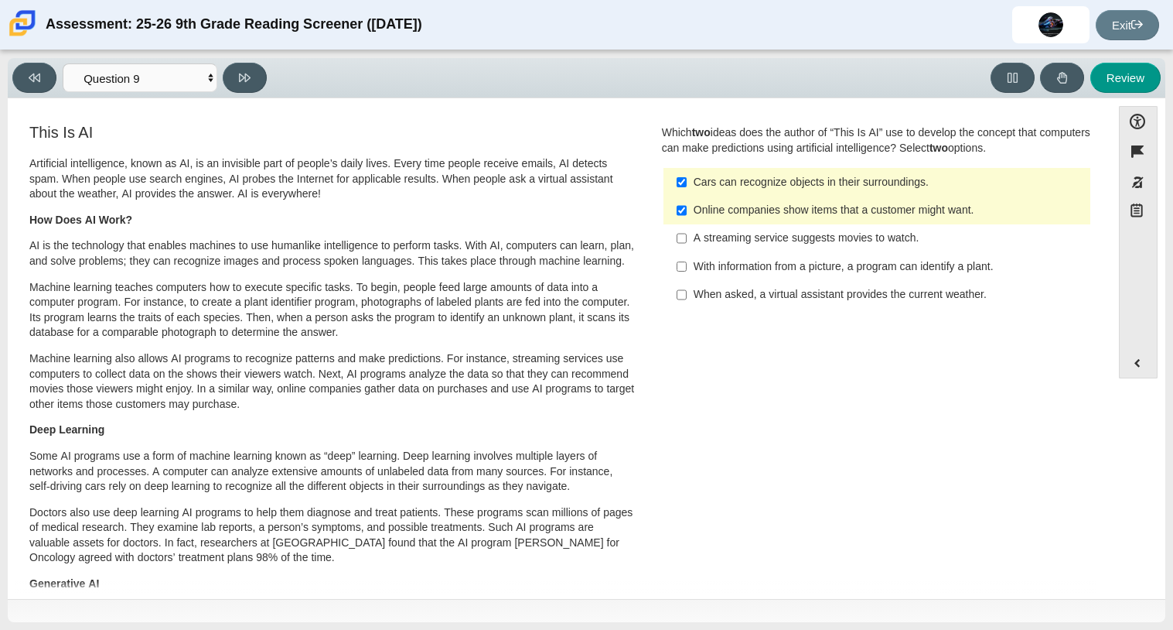
click at [794, 215] on div "Online companies show items that a customer might want." at bounding box center [889, 210] width 391 height 15
click at [687, 215] on input "Online companies show items that a customer might want. Online companies show i…" at bounding box center [682, 210] width 10 height 28
checkbox input "false"
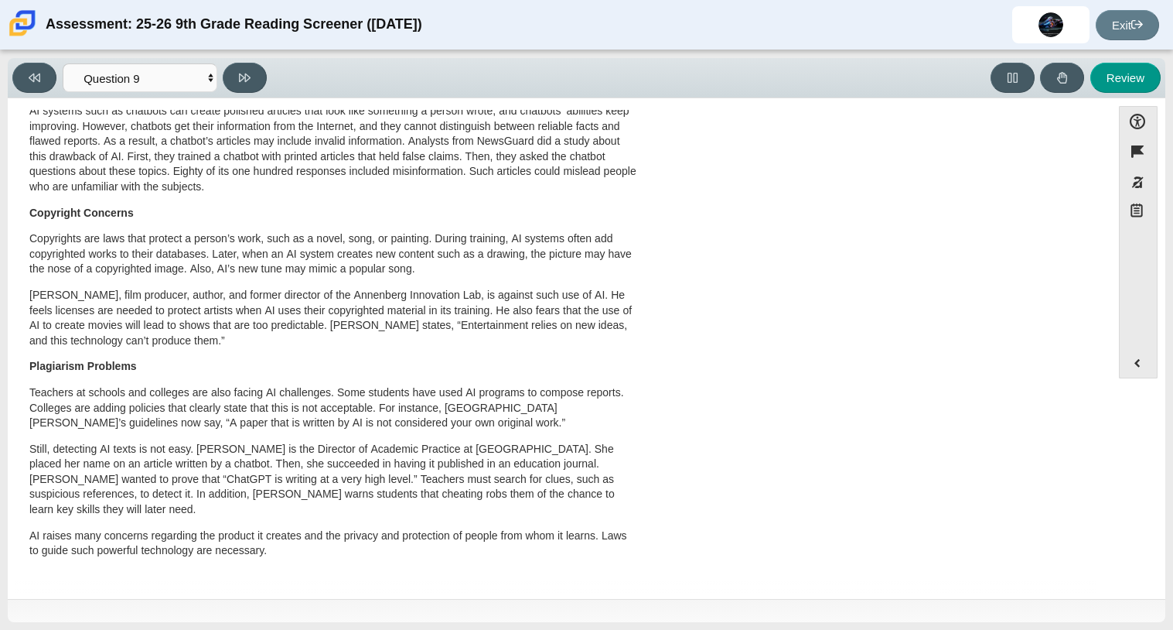
scroll to position [0, 0]
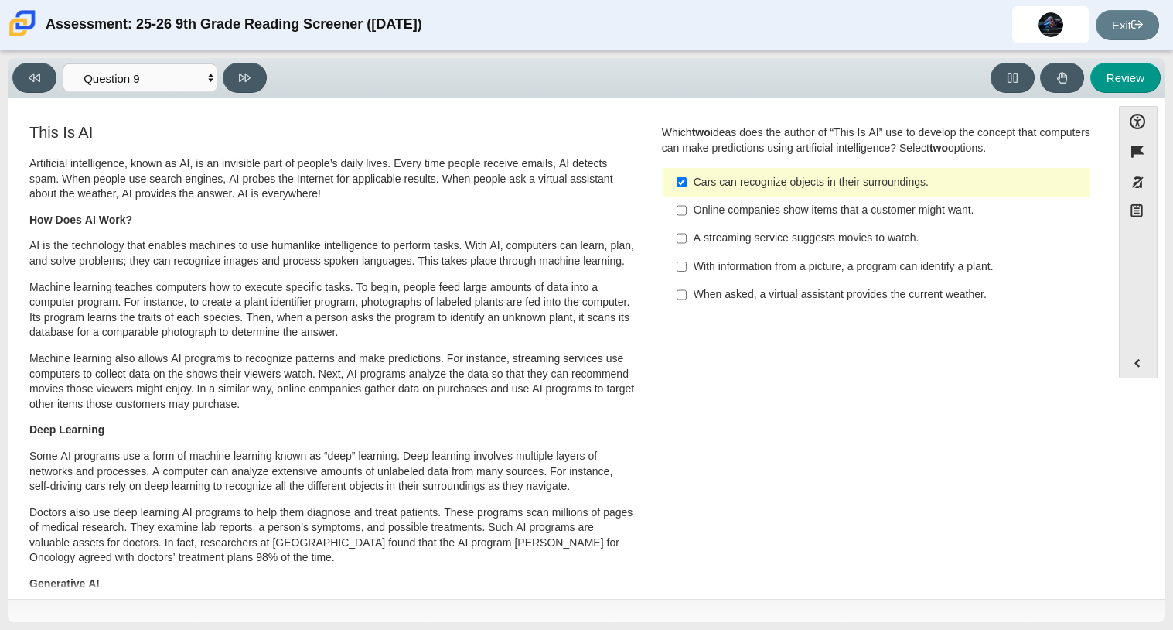
click at [820, 237] on div "A streaming service suggests movies to watch." at bounding box center [889, 238] width 391 height 15
click at [687, 237] on input "A streaming service suggests movies to watch. A streaming service suggests movi…" at bounding box center [682, 238] width 10 height 28
checkbox input "true"
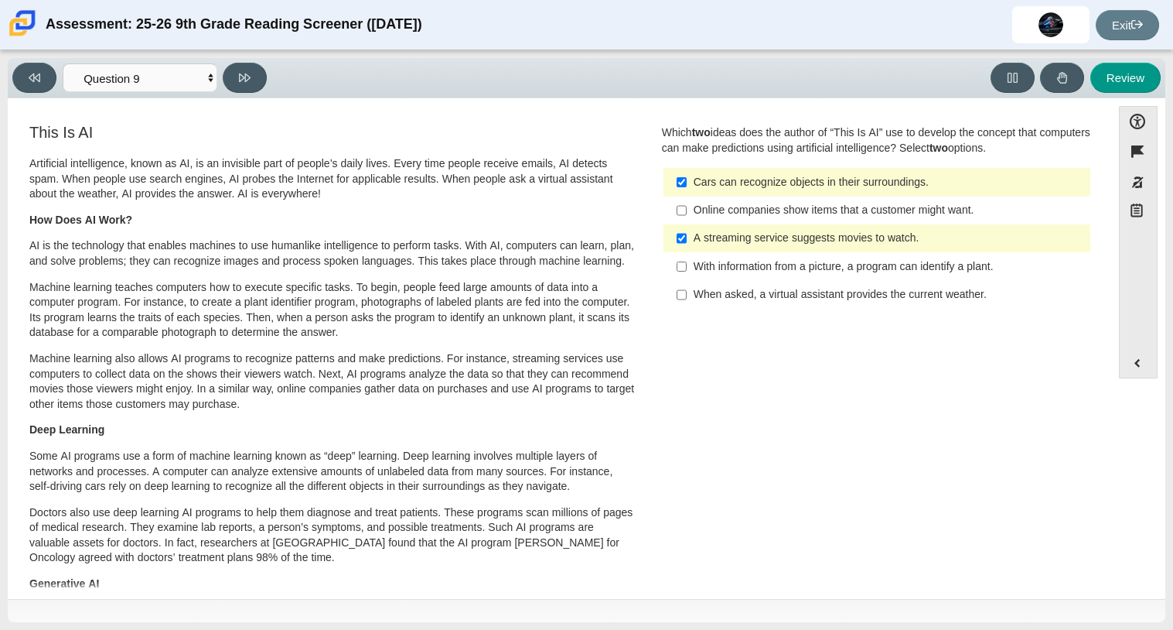
click at [271, 83] on div "Viewing Question 9 of 12 in Pacing Mode Questions Question 1 Question 2 Questio…" at bounding box center [142, 78] width 261 height 30
click at [248, 76] on icon at bounding box center [245, 78] width 12 height 12
select select "cdf3c14e-a918-44d1-9b63-3db0fa81641e"
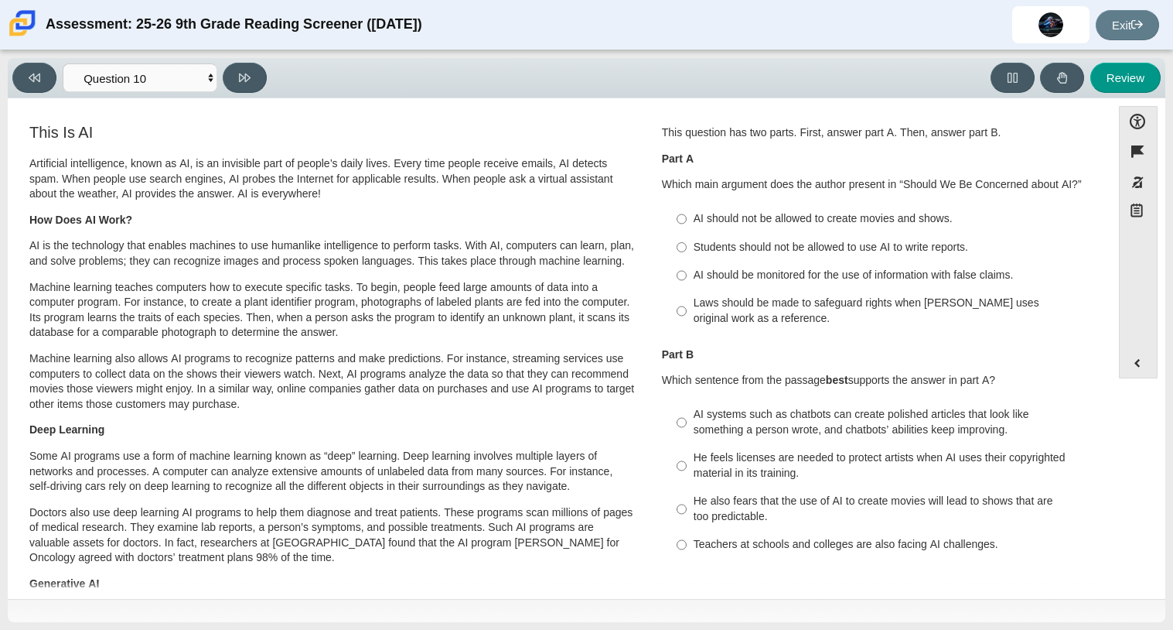
click at [767, 237] on label "Students should not be allowed to use AI to write reports. Students should not …" at bounding box center [878, 247] width 425 height 28
click at [687, 237] on input "Students should not be allowed to use AI to write reports. Students should not …" at bounding box center [682, 247] width 10 height 28
radio input "true"
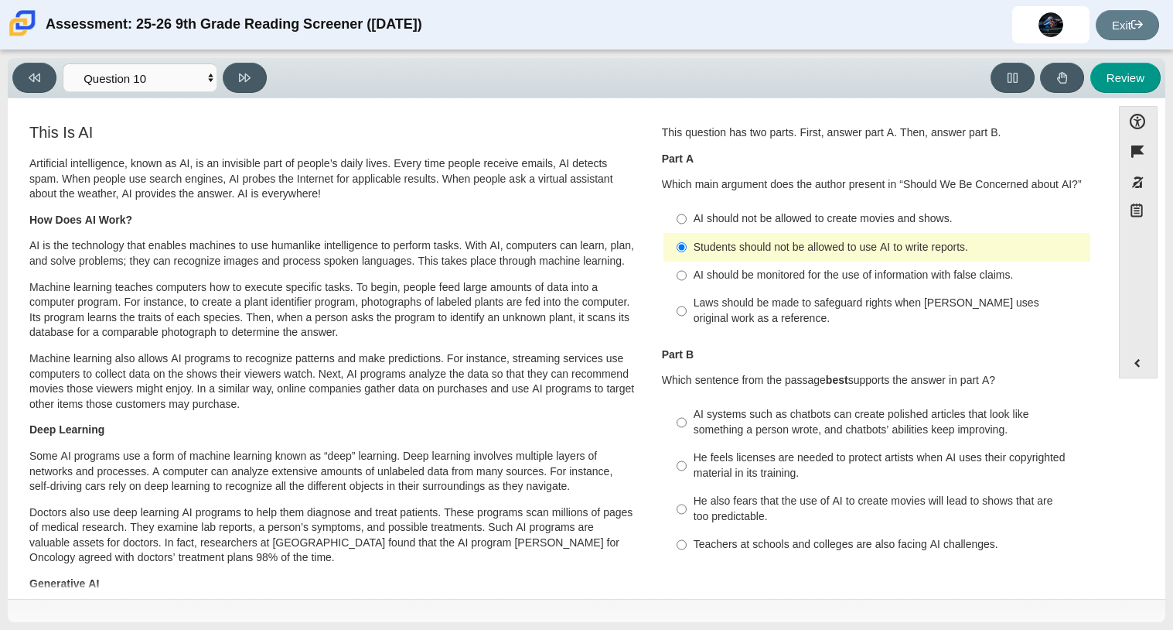
click at [787, 502] on div "He also fears that the use of AI to create movies will lead to shows that are t…" at bounding box center [889, 508] width 391 height 30
click at [687, 502] on input "He also fears that the use of AI to create movies will lead to shows that are t…" at bounding box center [682, 508] width 10 height 43
radio input "true"
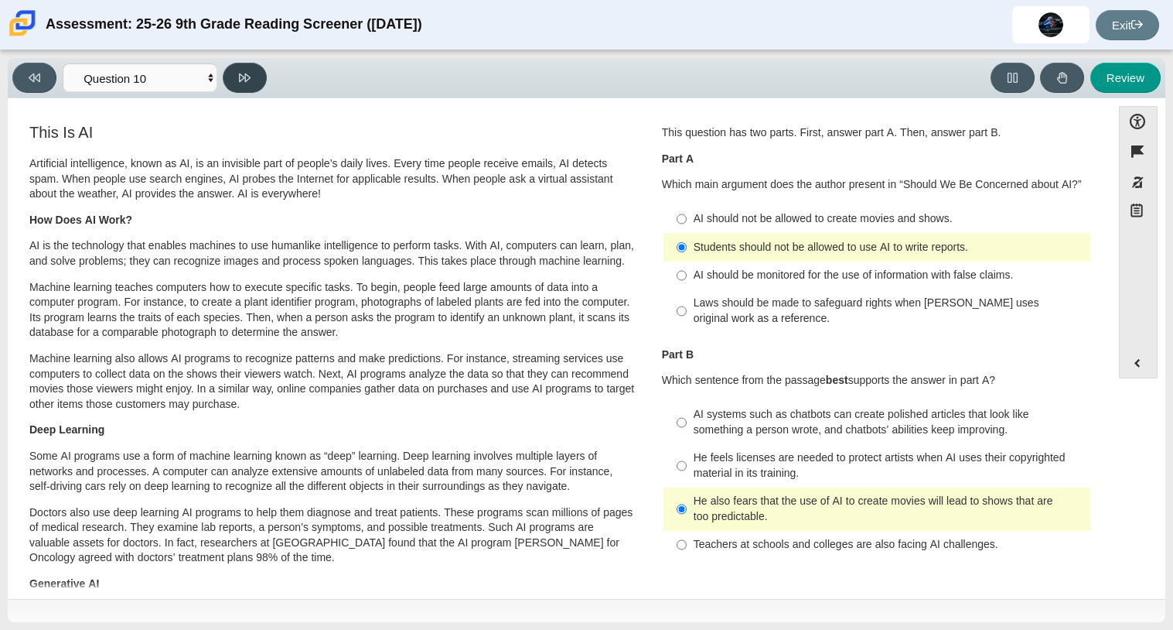
click at [231, 75] on button at bounding box center [245, 78] width 44 height 30
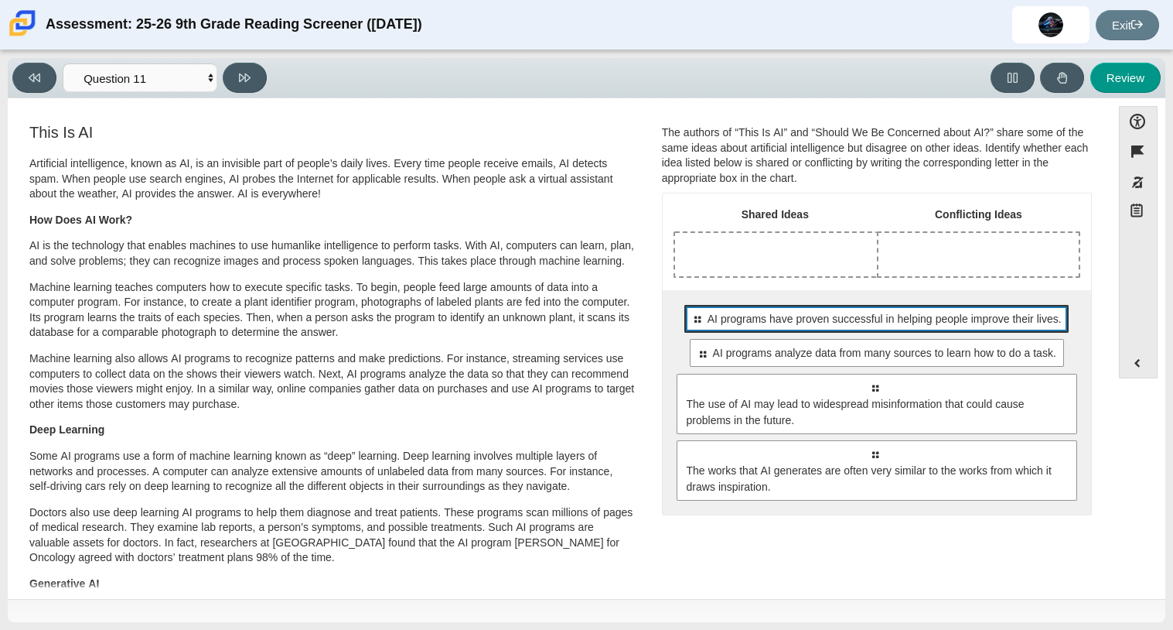
click at [790, 328] on div "Select to move response to a response input area. AI programs have proven succe…" at bounding box center [877, 319] width 384 height 28
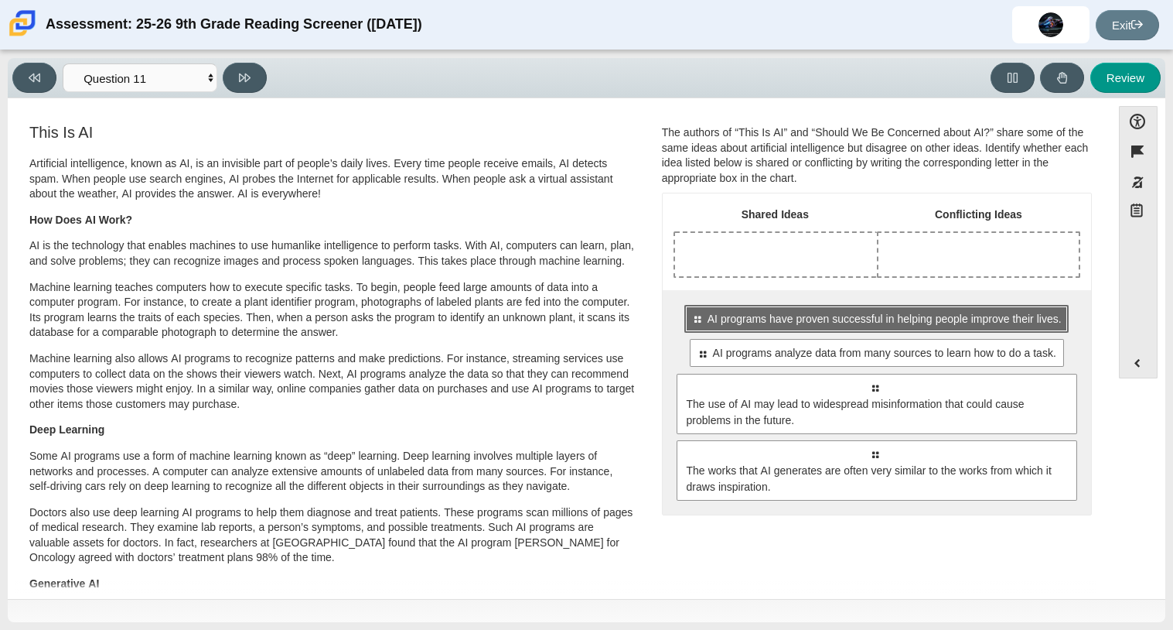
click at [790, 328] on div "Select to move response to a response input area. AI programs have proven succe…" at bounding box center [877, 319] width 384 height 28
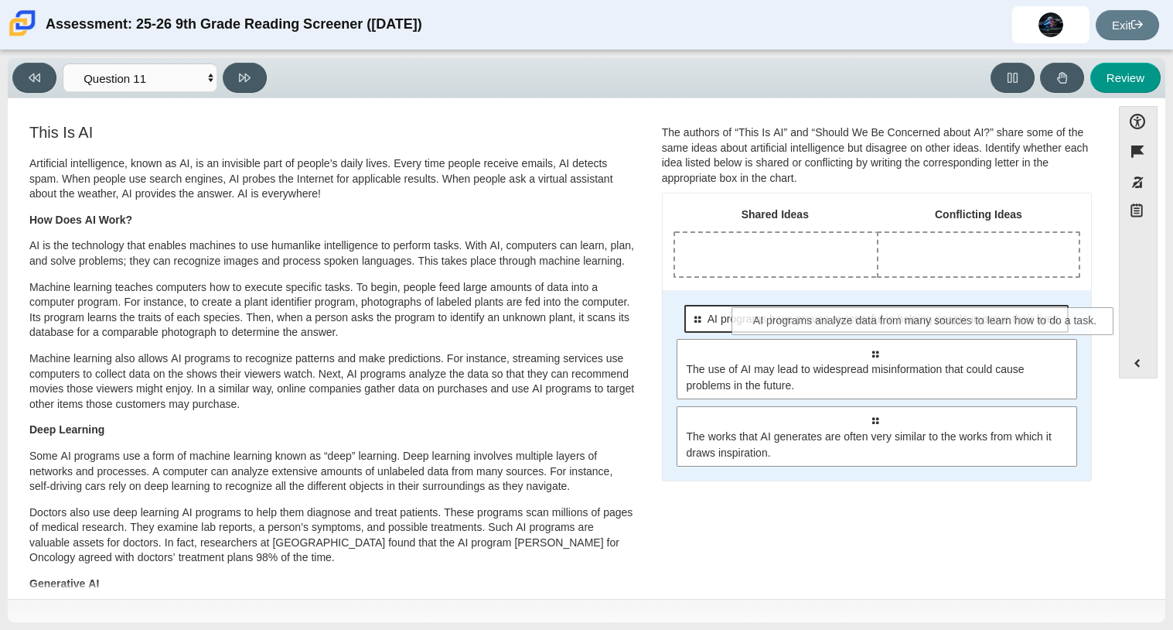
drag, startPoint x: 808, startPoint y: 360, endPoint x: 859, endPoint y: 327, distance: 61.2
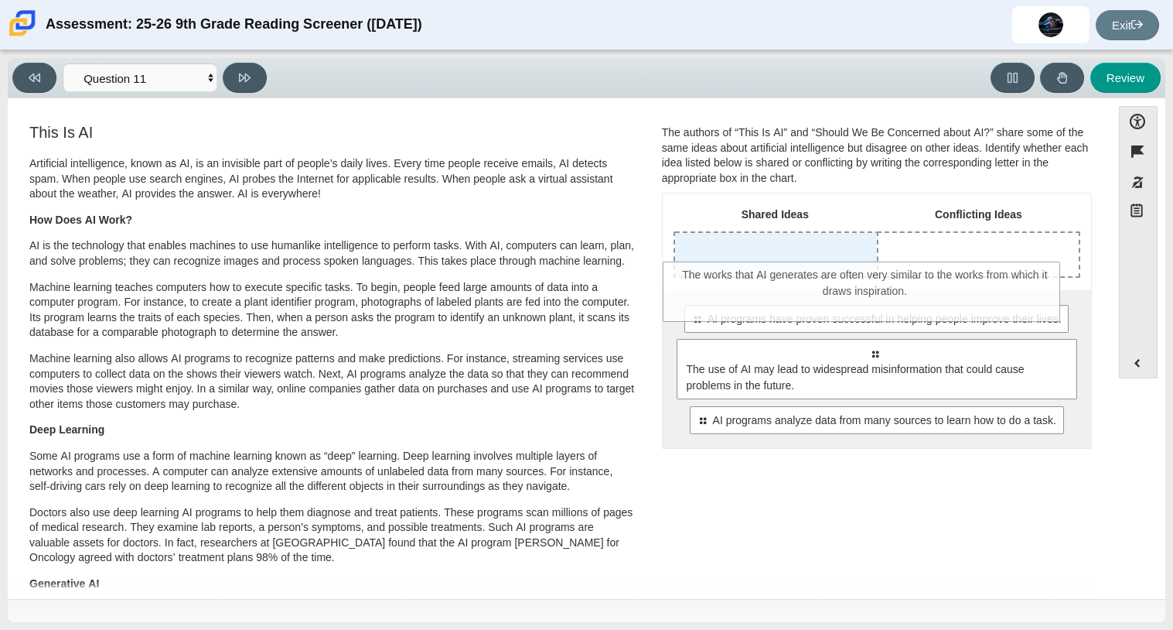
drag, startPoint x: 729, startPoint y: 415, endPoint x: 718, endPoint y: 268, distance: 146.6
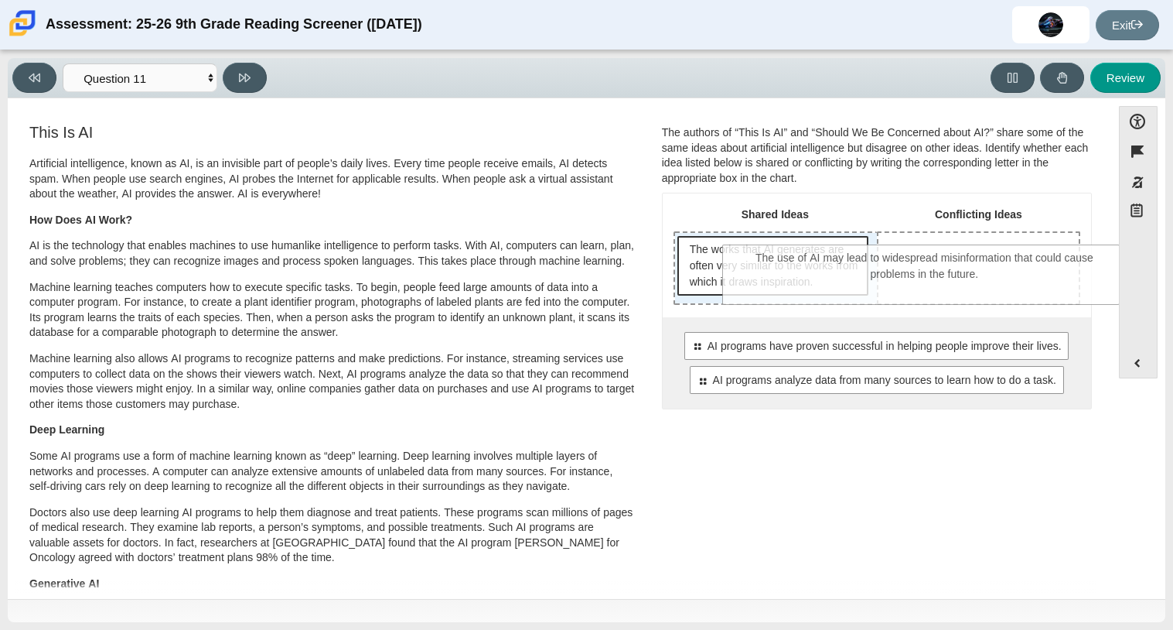
drag, startPoint x: 767, startPoint y: 415, endPoint x: 794, endPoint y: 293, distance: 125.0
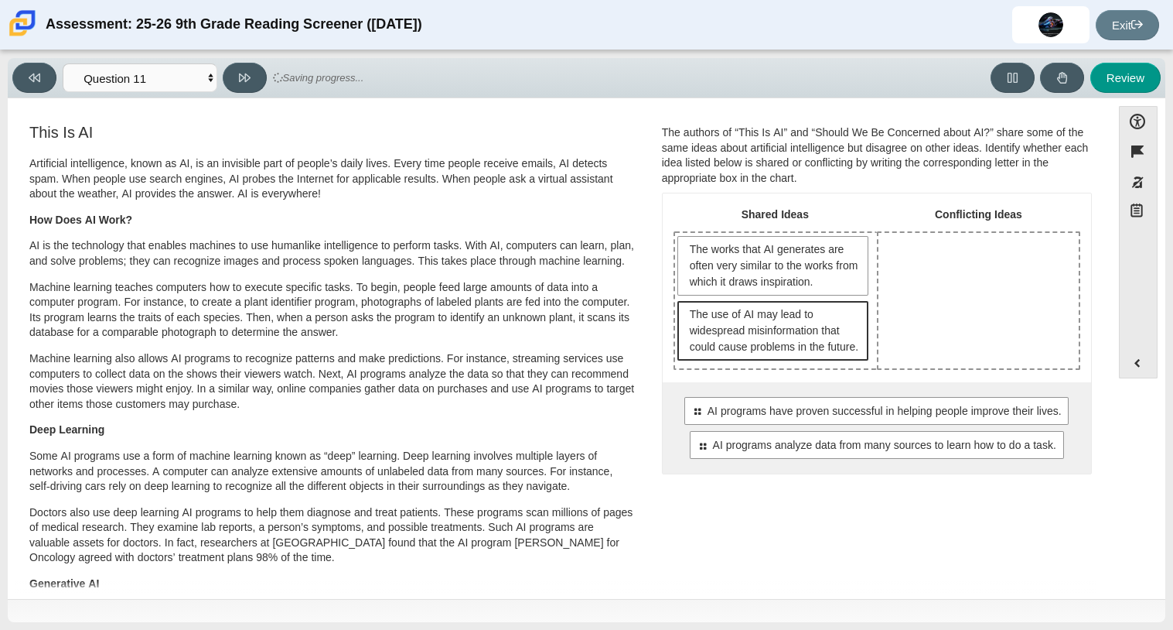
click at [794, 316] on span "The use of AI may lead to widespread misinformation that could cause problems i…" at bounding box center [775, 330] width 171 height 49
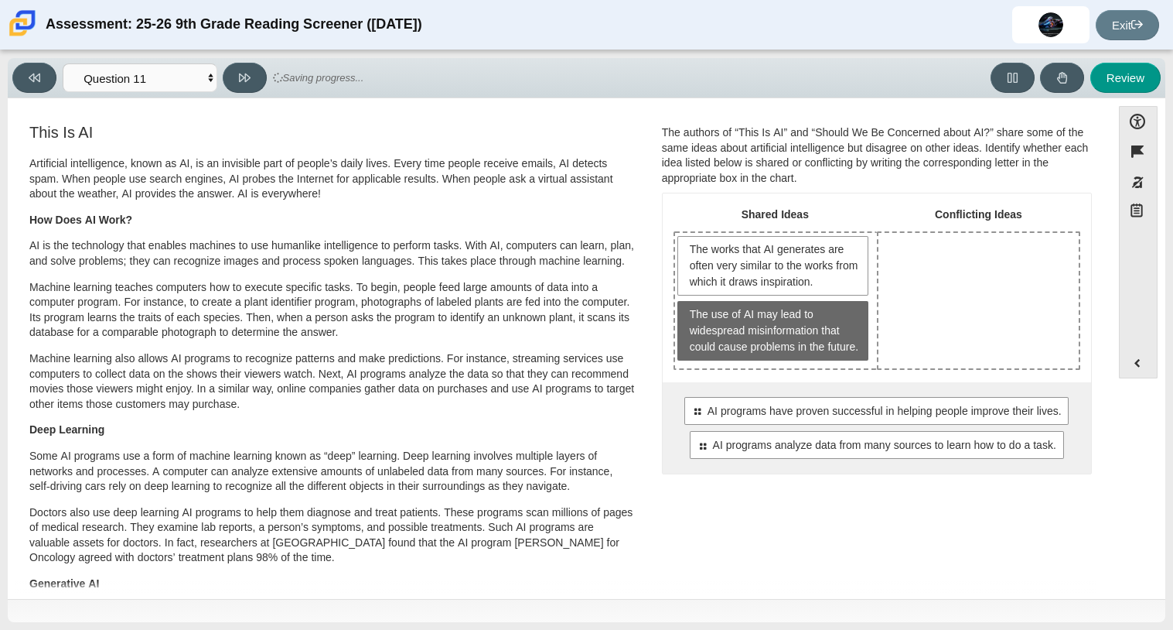
click at [801, 355] on span "The use of AI may lead to widespread misinformation that could cause problems i…" at bounding box center [775, 330] width 171 height 49
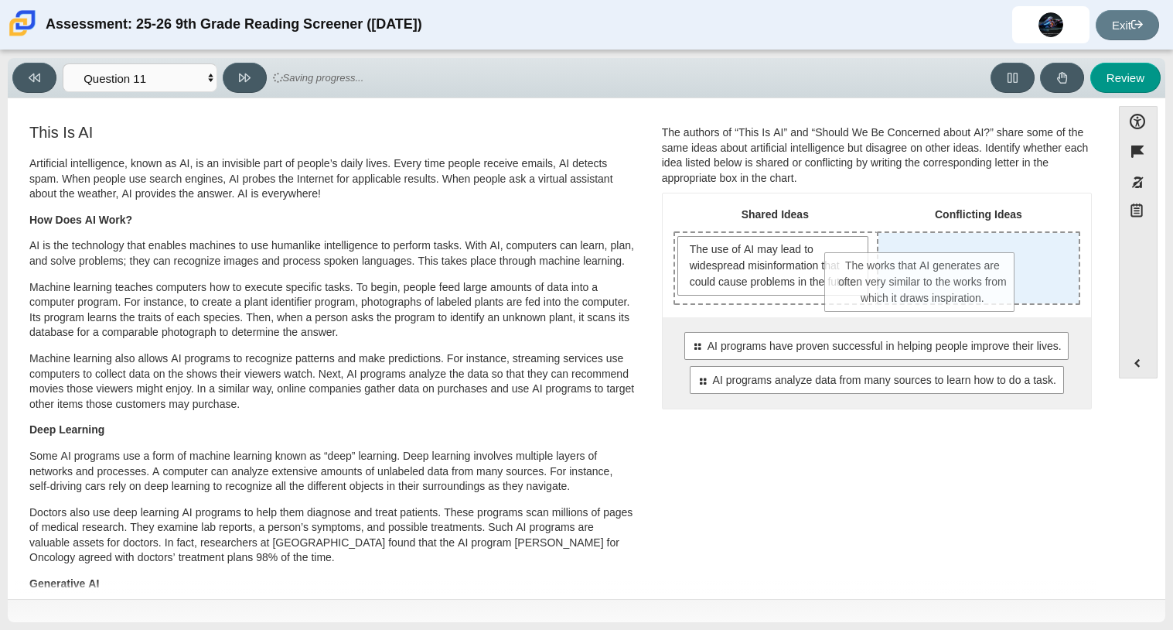
drag, startPoint x: 799, startPoint y: 265, endPoint x: 951, endPoint y: 282, distance: 152.6
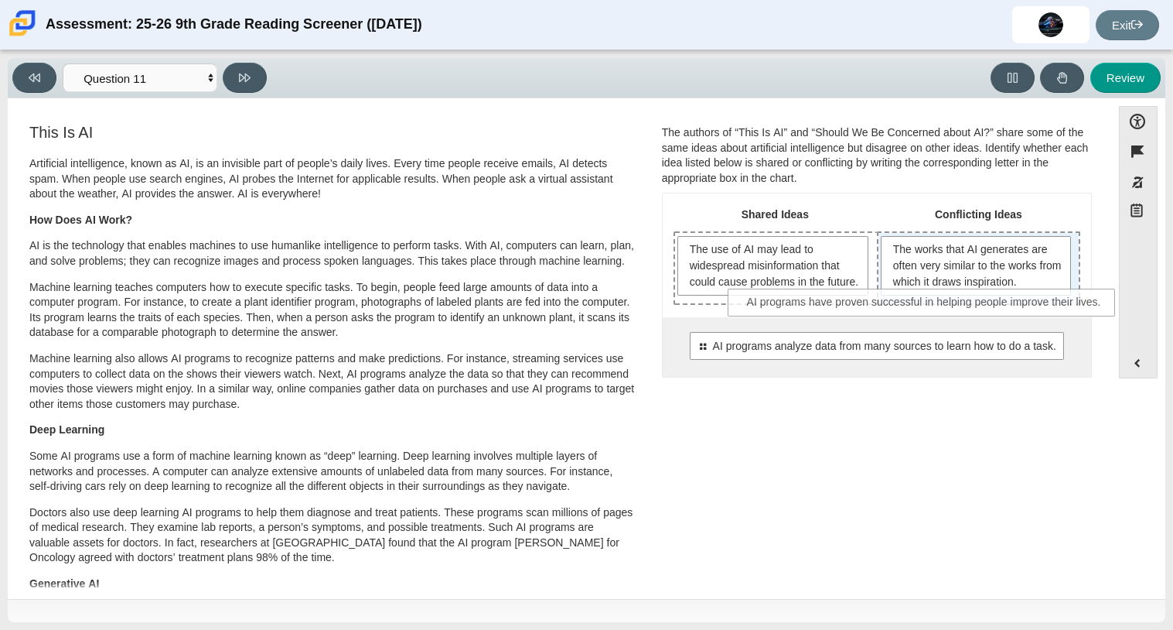
drag, startPoint x: 903, startPoint y: 373, endPoint x: 954, endPoint y: 314, distance: 77.9
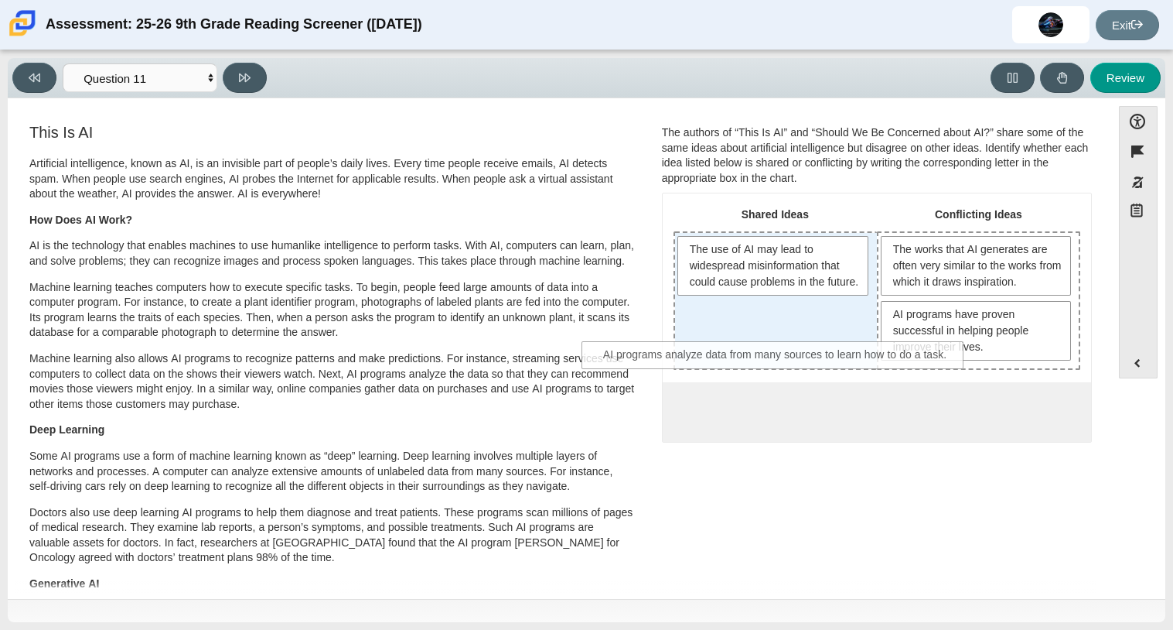
drag, startPoint x: 927, startPoint y: 400, endPoint x: 829, endPoint y: 346, distance: 112.2
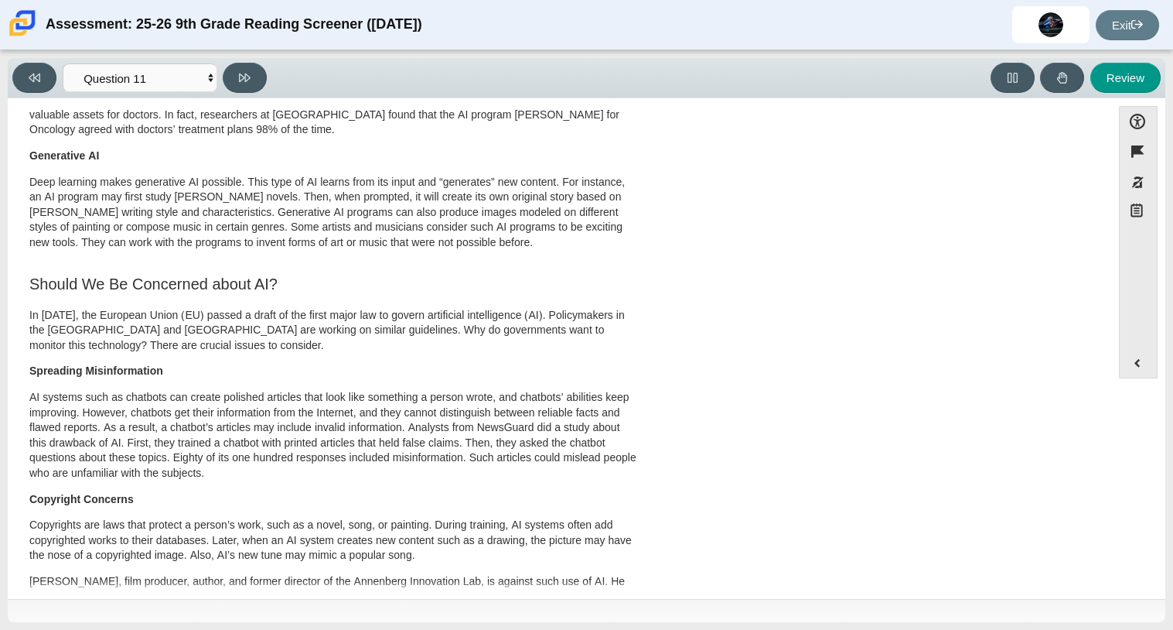
scroll to position [433, 0]
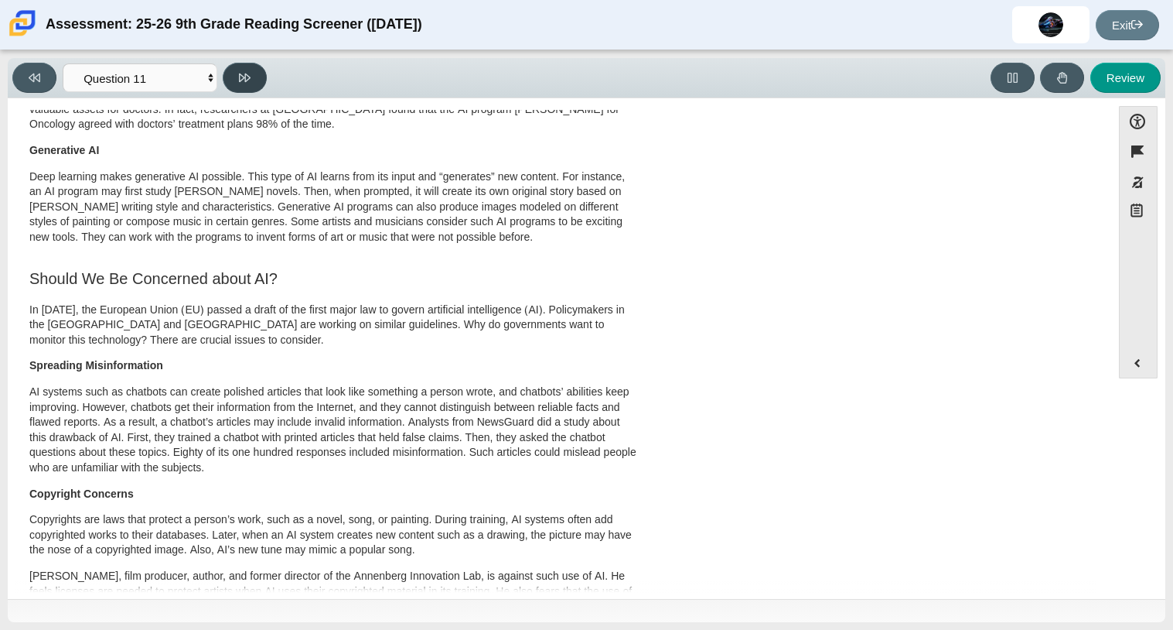
click at [255, 69] on button at bounding box center [245, 78] width 44 height 30
select select "c3effed4-44ce-4a19-bd96-1787f34e9b4c"
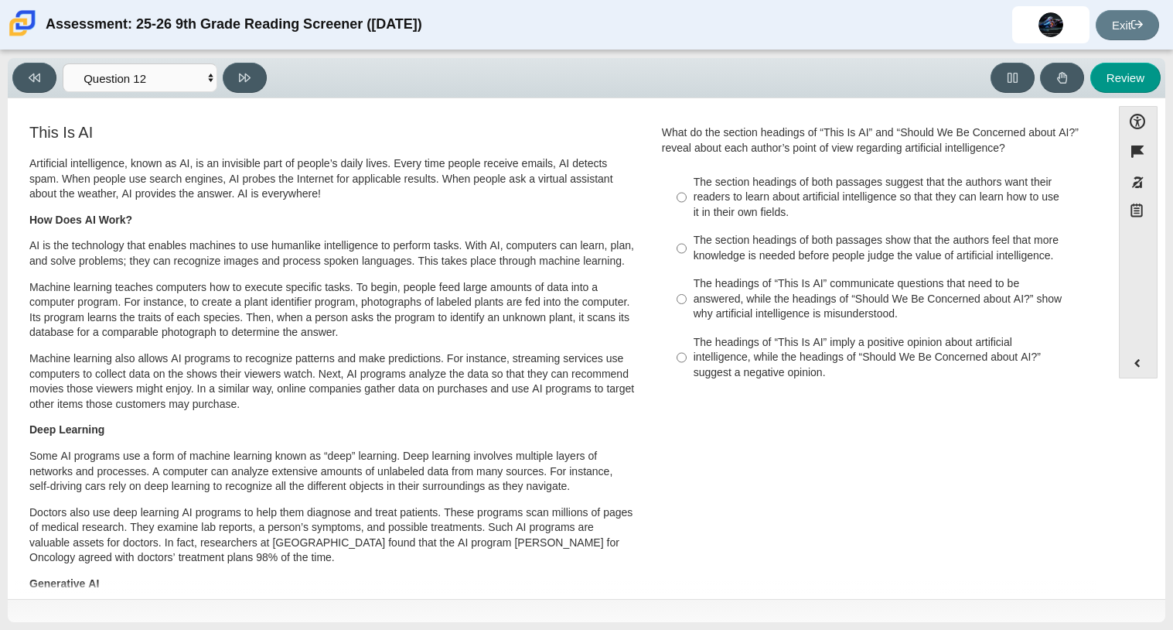
click at [821, 302] on div "The headings of “This Is AI” communicate questions that need to be answered, wh…" at bounding box center [889, 299] width 391 height 46
click at [687, 302] on input "The headings of “This Is AI” communicate questions that need to be answered, wh…" at bounding box center [682, 299] width 10 height 59
radio input "true"
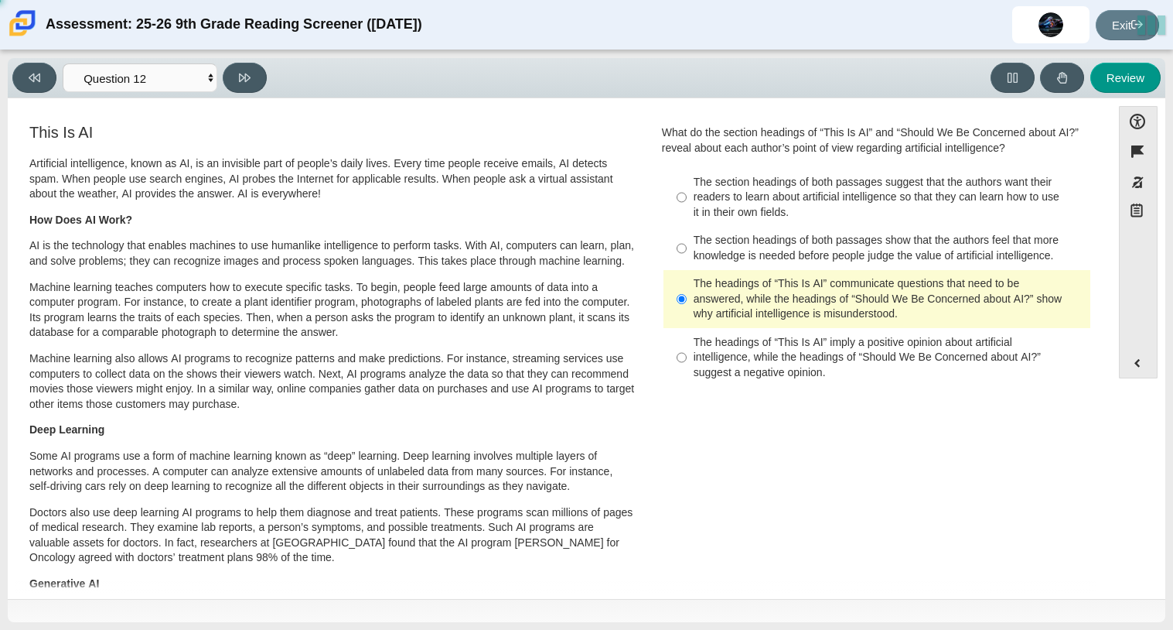
click at [818, 290] on div "The headings of “This Is AI” communicate questions that need to be answered, wh…" at bounding box center [889, 299] width 391 height 46
click at [687, 290] on input "The headings of “This Is AI” communicate questions that need to be answered, wh…" at bounding box center [682, 299] width 10 height 59
click at [870, 204] on div "The section headings of both passages suggest that the authors want their reade…" at bounding box center [889, 198] width 391 height 46
click at [687, 204] on input "The section headings of both passages suggest that the authors want their reade…" at bounding box center [682, 197] width 10 height 59
radio input "true"
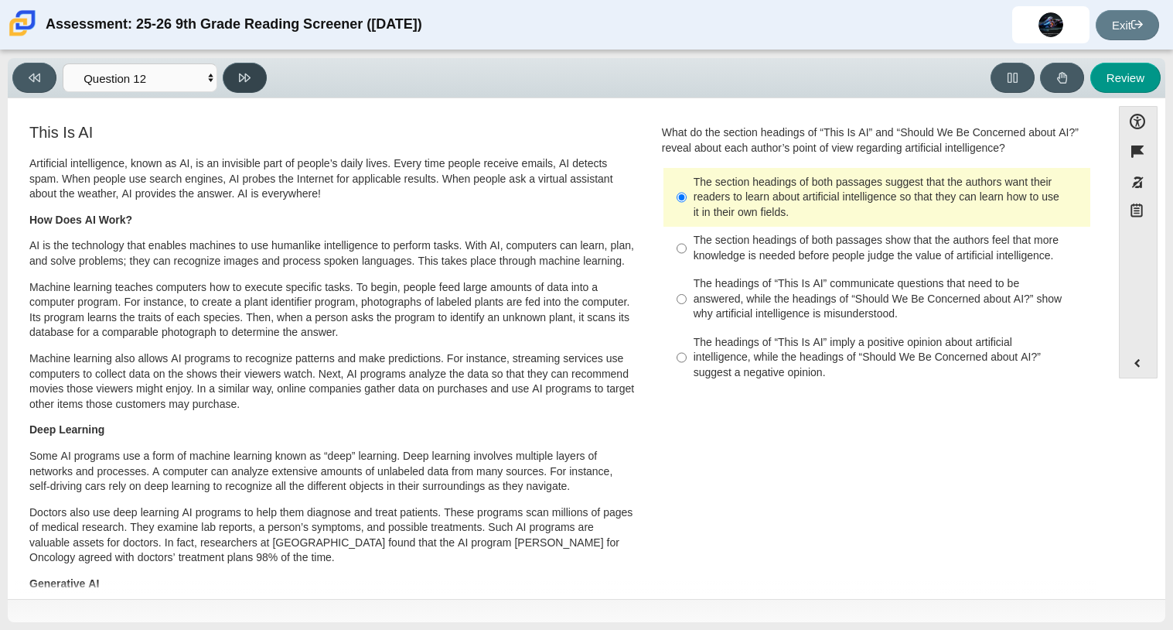
click at [234, 77] on button at bounding box center [245, 78] width 44 height 30
select select "review"
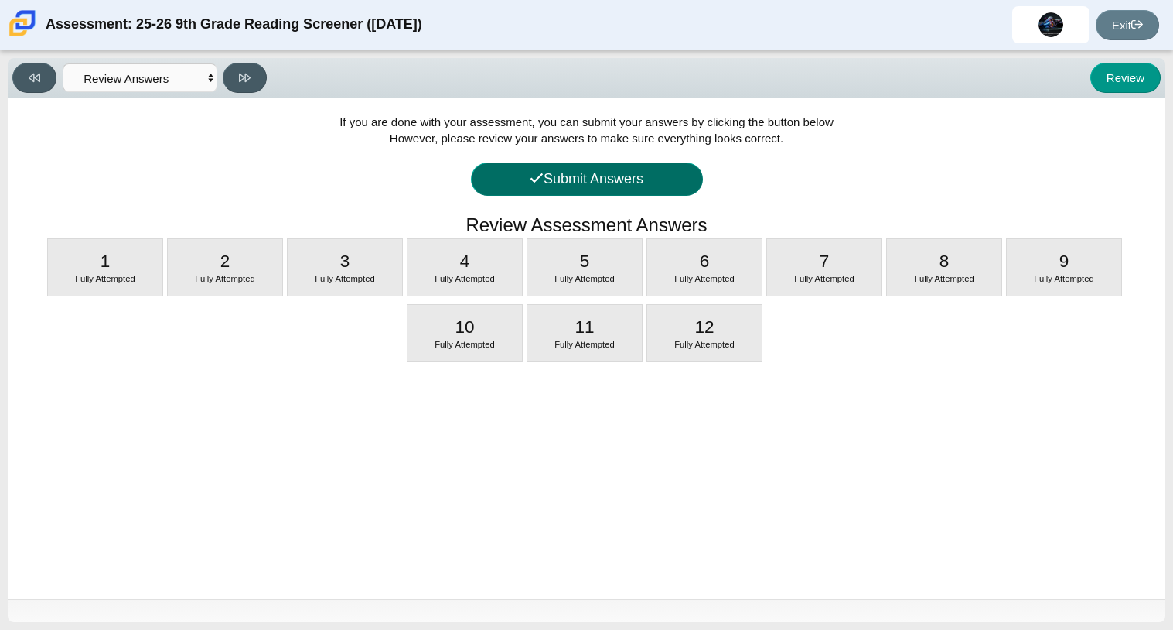
click at [530, 179] on icon at bounding box center [537, 178] width 14 height 14
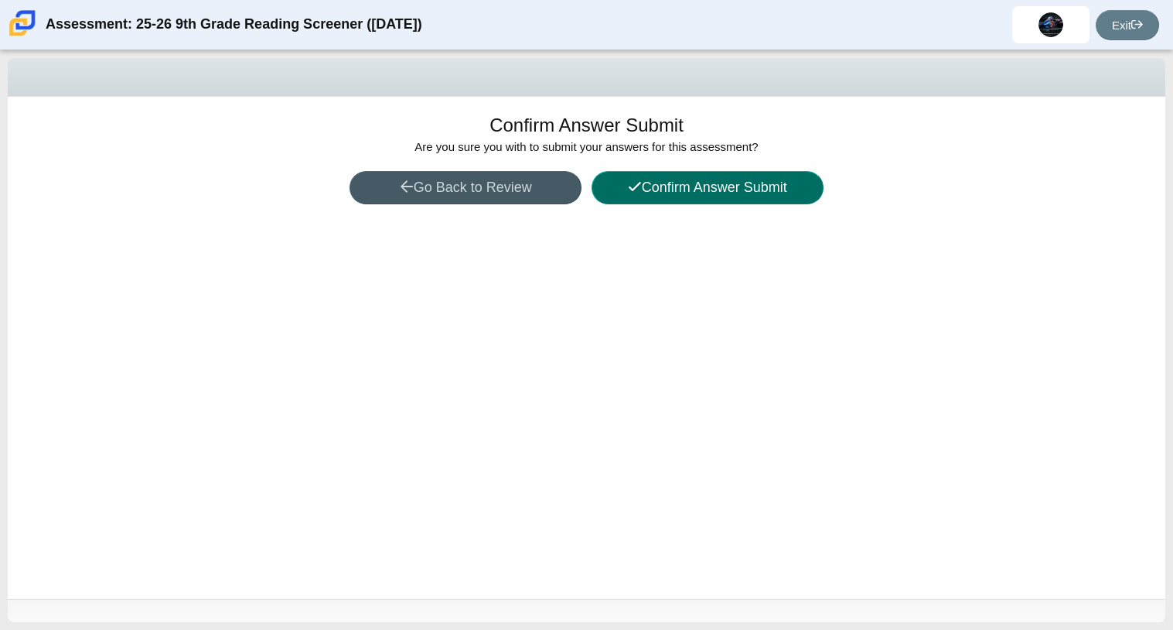
click at [692, 200] on button "Confirm Answer Submit" at bounding box center [708, 187] width 232 height 33
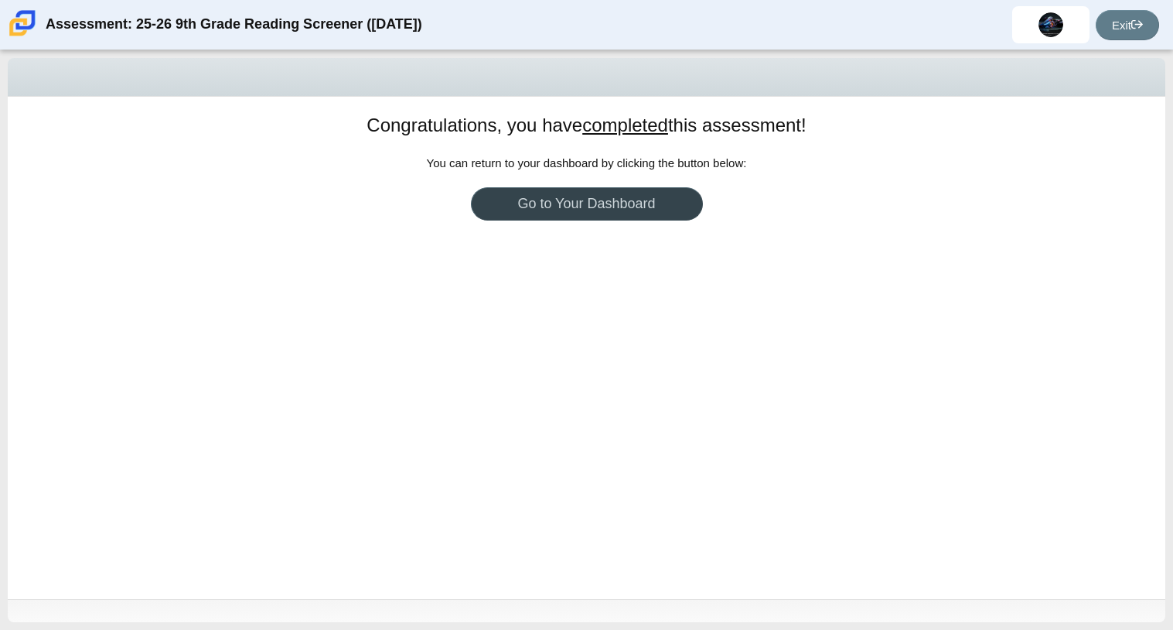
click at [664, 206] on link "Go to Your Dashboard" at bounding box center [587, 203] width 232 height 33
